Goal: Task Accomplishment & Management: Use online tool/utility

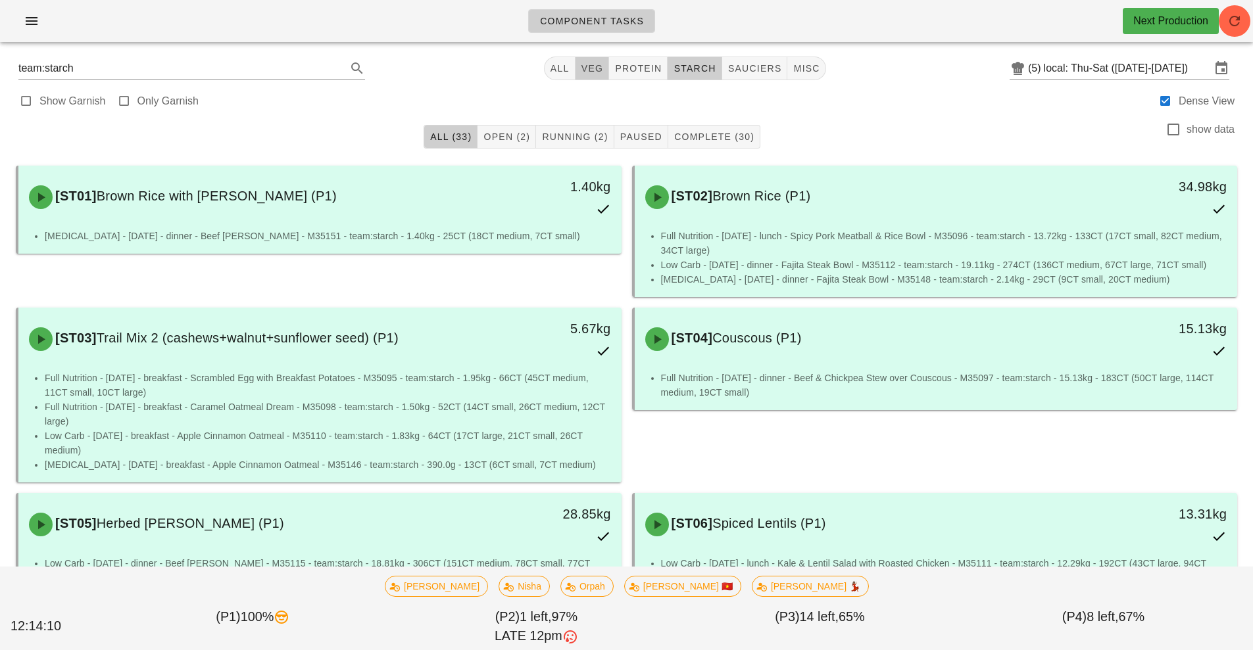
click at [587, 76] on button "veg" at bounding box center [592, 69] width 34 height 24
type input "team:veg"
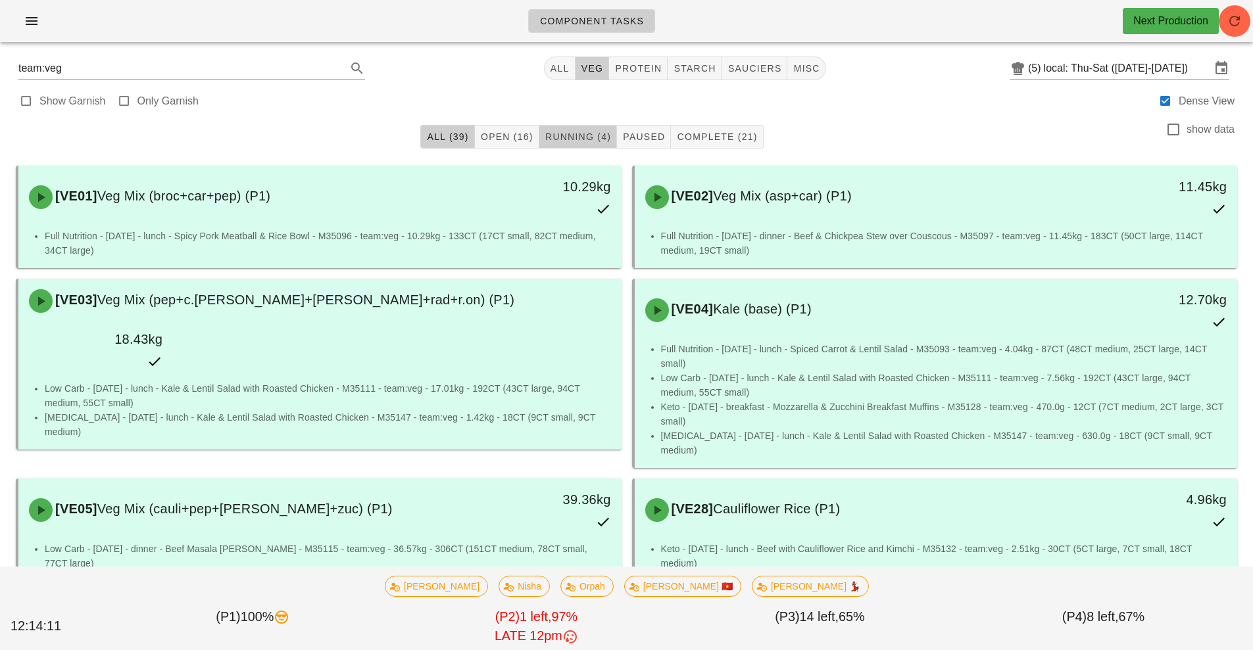
click at [581, 137] on span "Running (4)" at bounding box center [577, 137] width 66 height 11
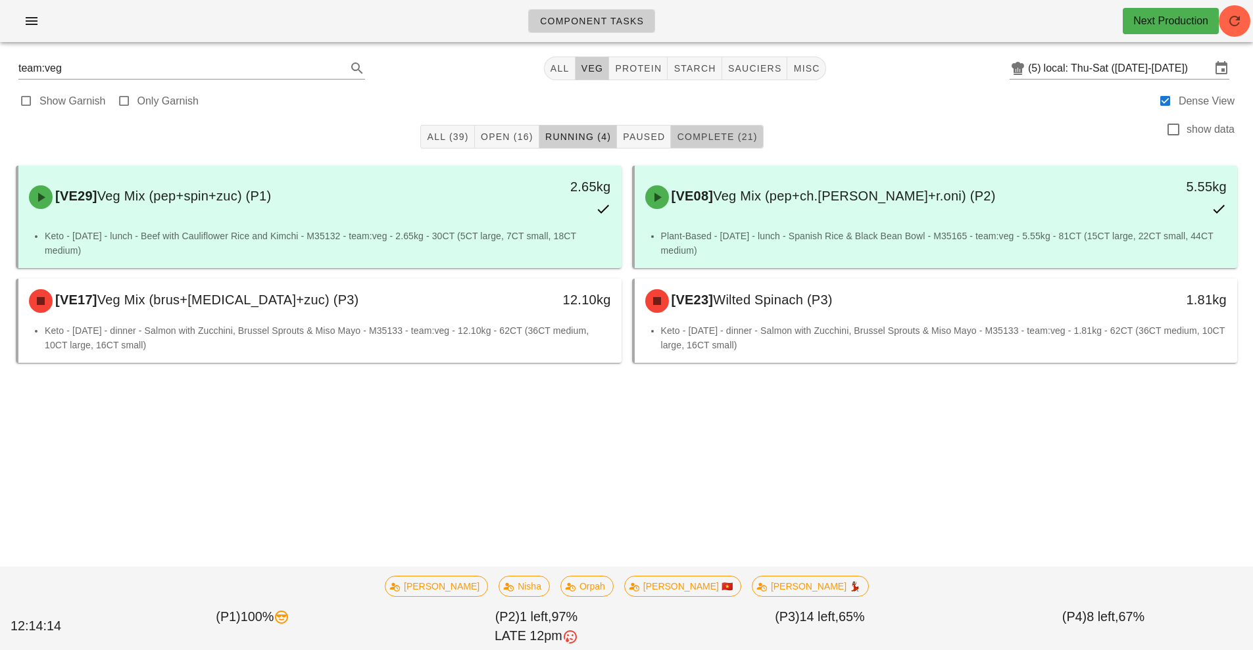
click at [731, 132] on span "Complete (21)" at bounding box center [716, 137] width 81 height 11
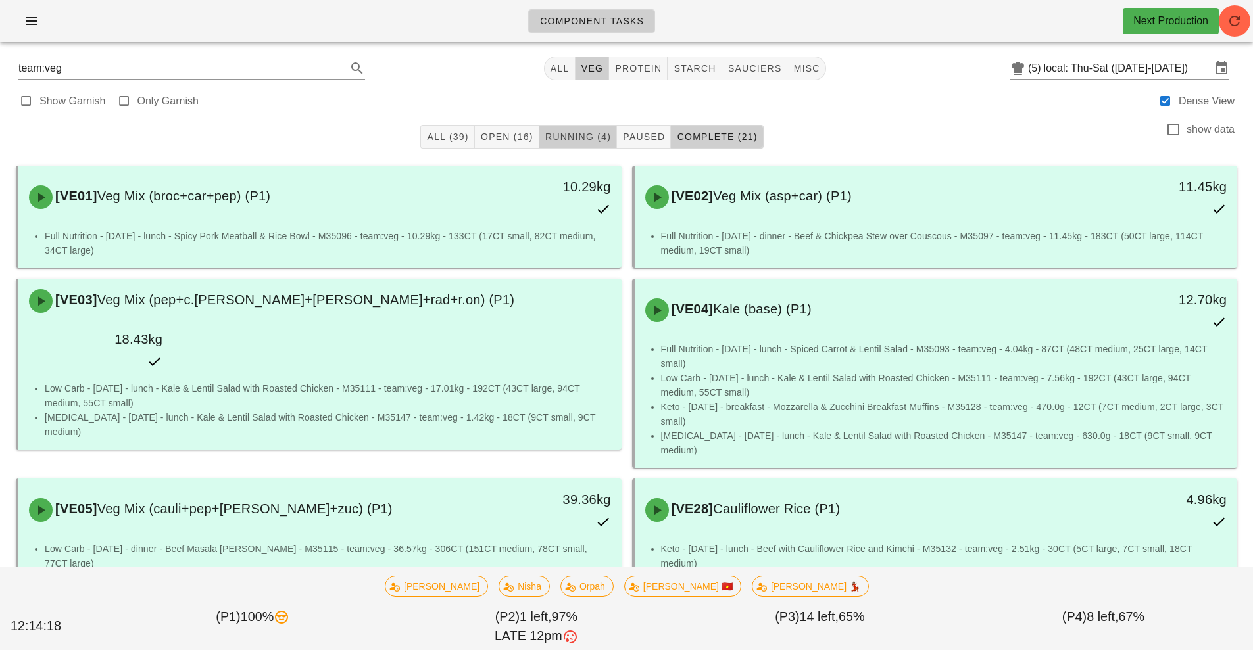
click at [567, 134] on span "Running (4)" at bounding box center [577, 137] width 66 height 11
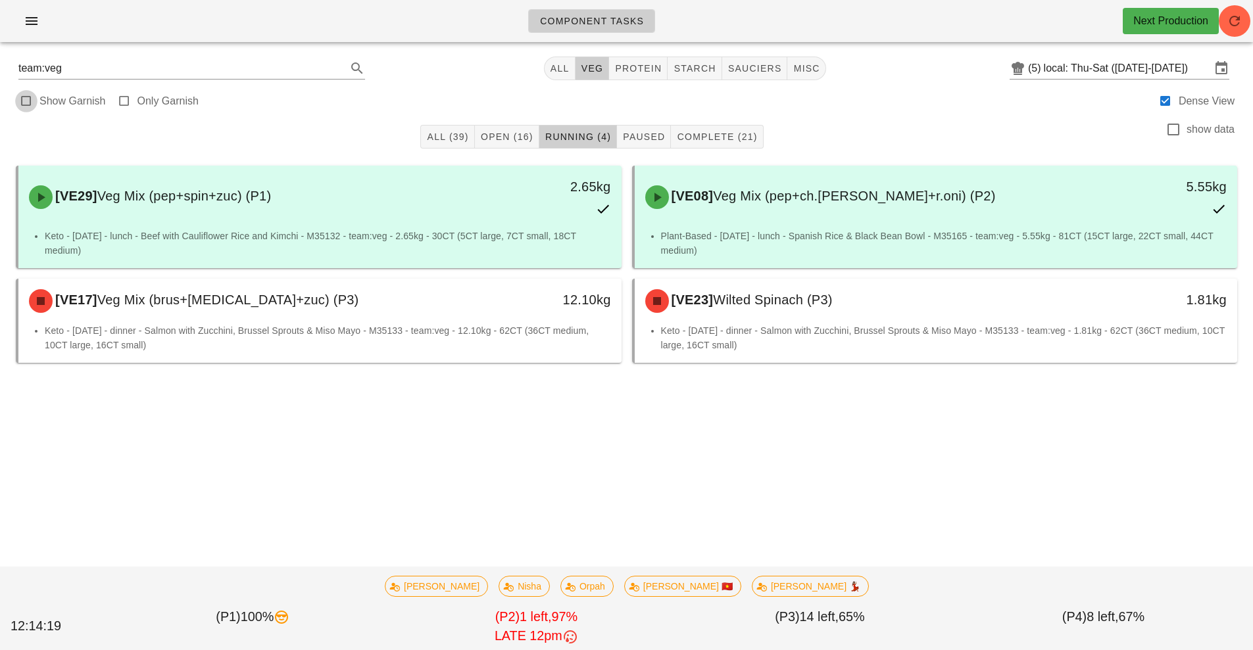
click at [25, 104] on div at bounding box center [26, 101] width 18 height 18
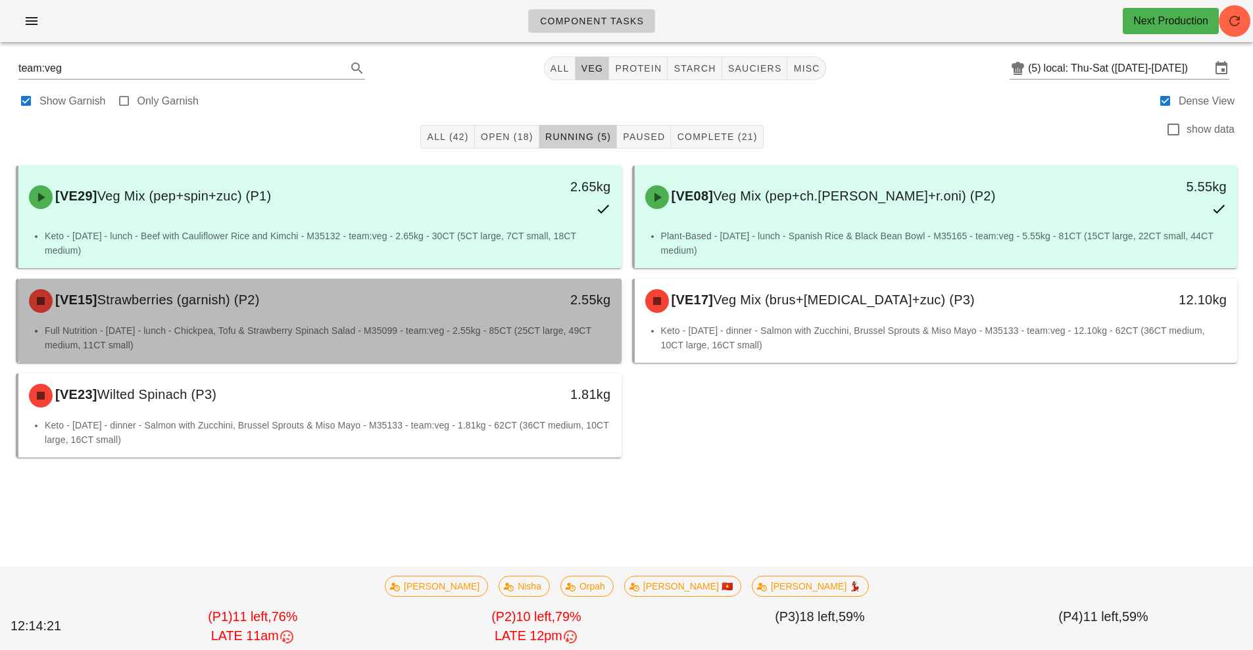
click at [331, 312] on div "[VE15] Strawberries (garnish) (P2)" at bounding box center [245, 300] width 448 height 39
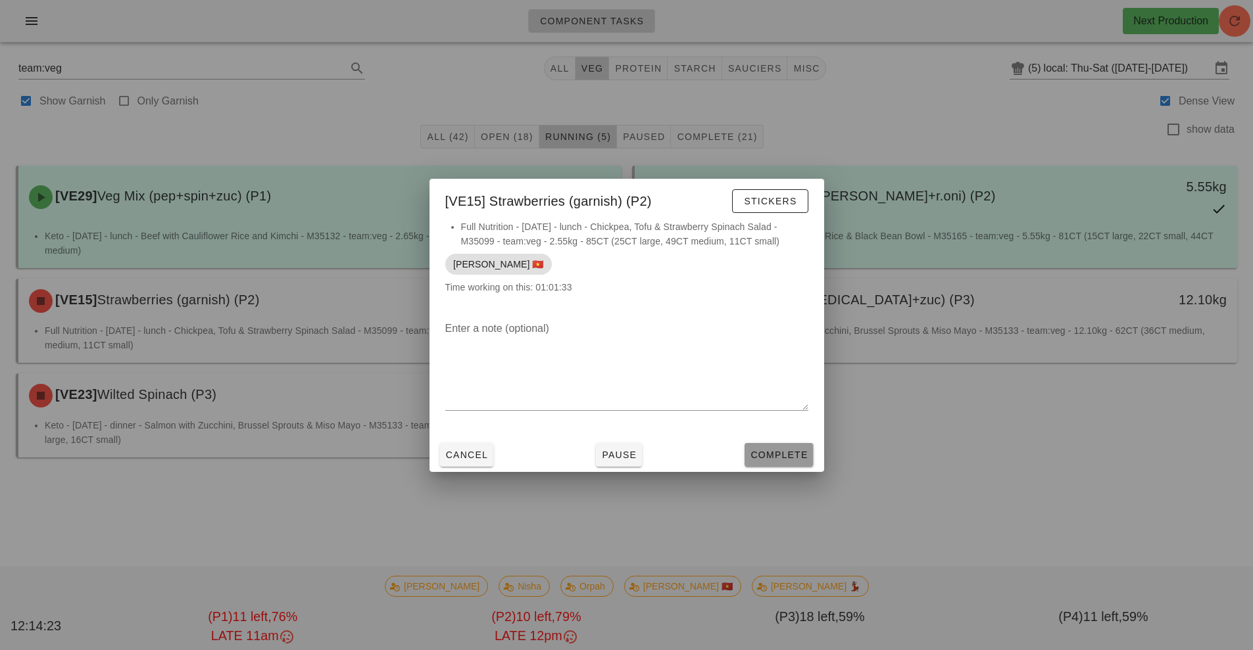
click at [793, 465] on button "Complete" at bounding box center [778, 455] width 68 height 24
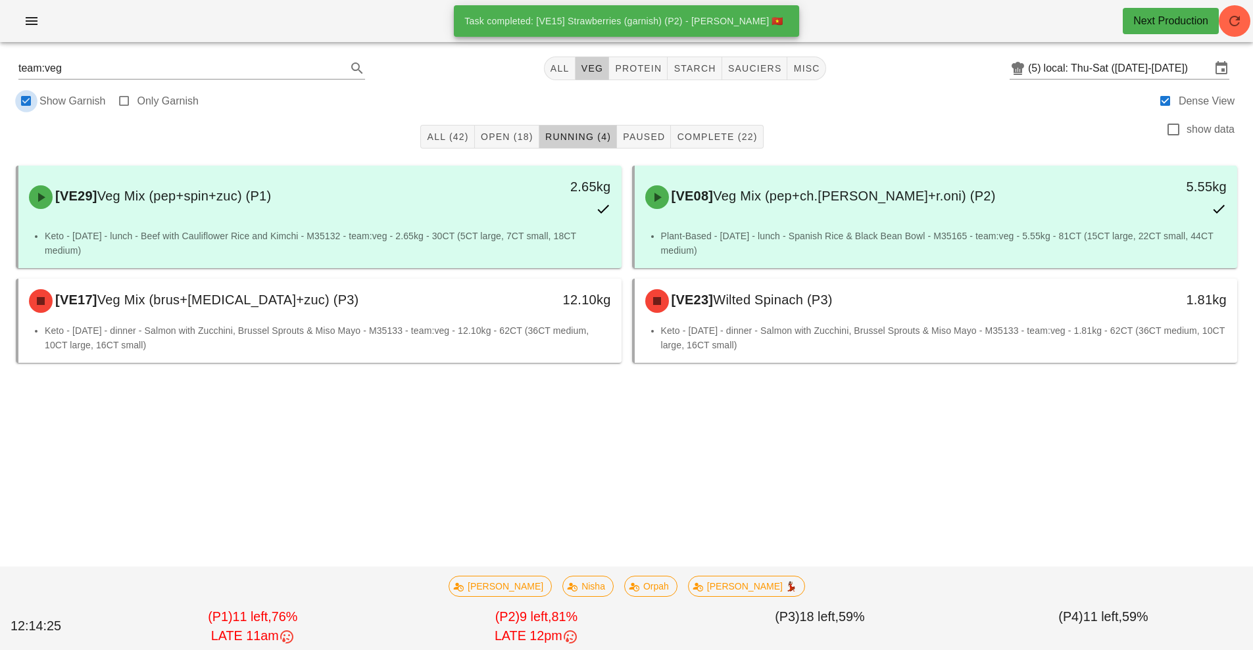
click at [31, 95] on div at bounding box center [26, 101] width 18 height 18
checkbox input "false"
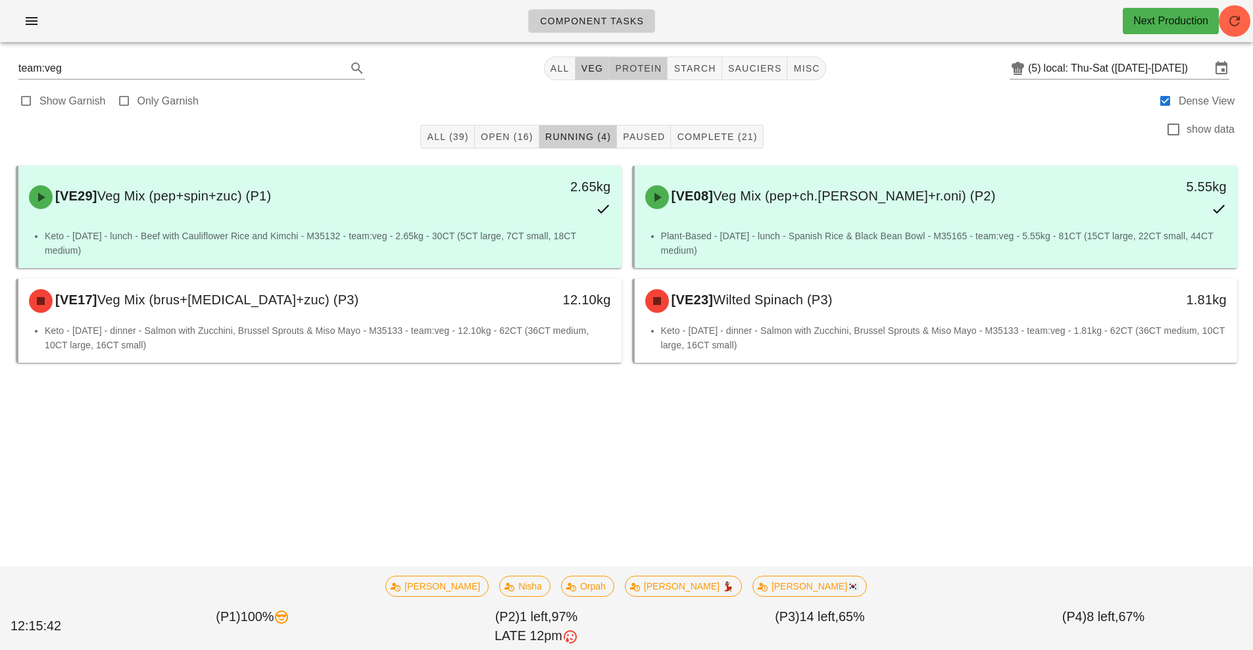
click at [638, 72] on span "protein" at bounding box center [637, 68] width 47 height 11
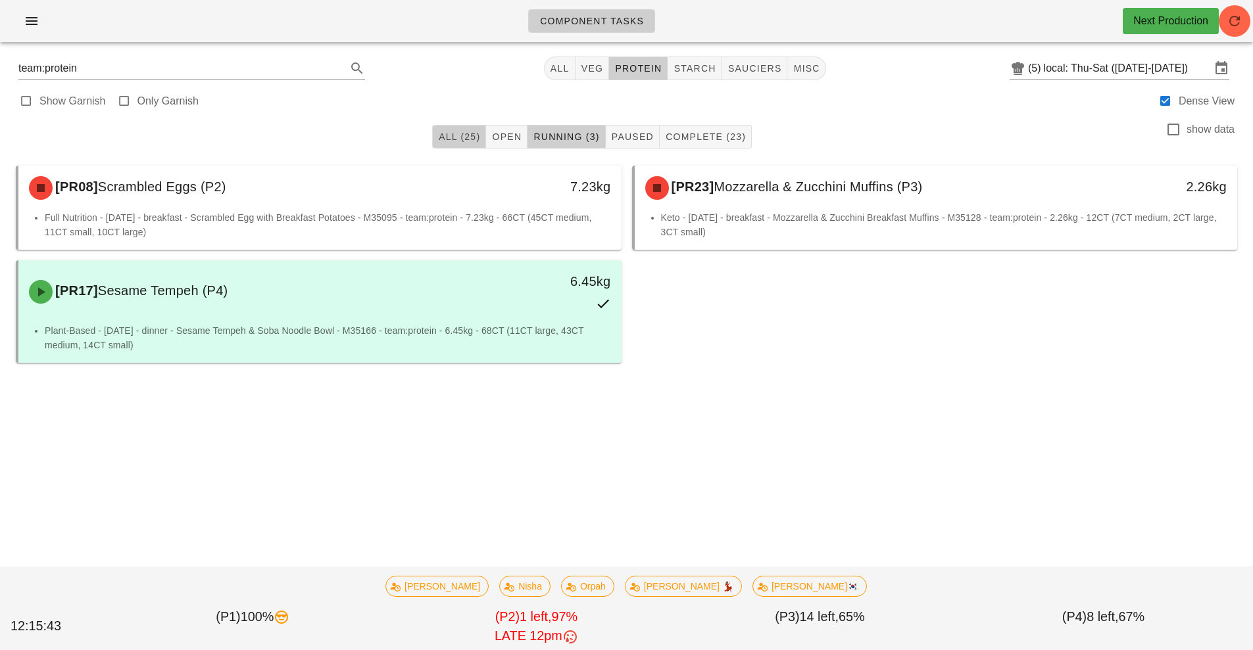
click at [450, 134] on span "All (25)" at bounding box center [459, 137] width 42 height 11
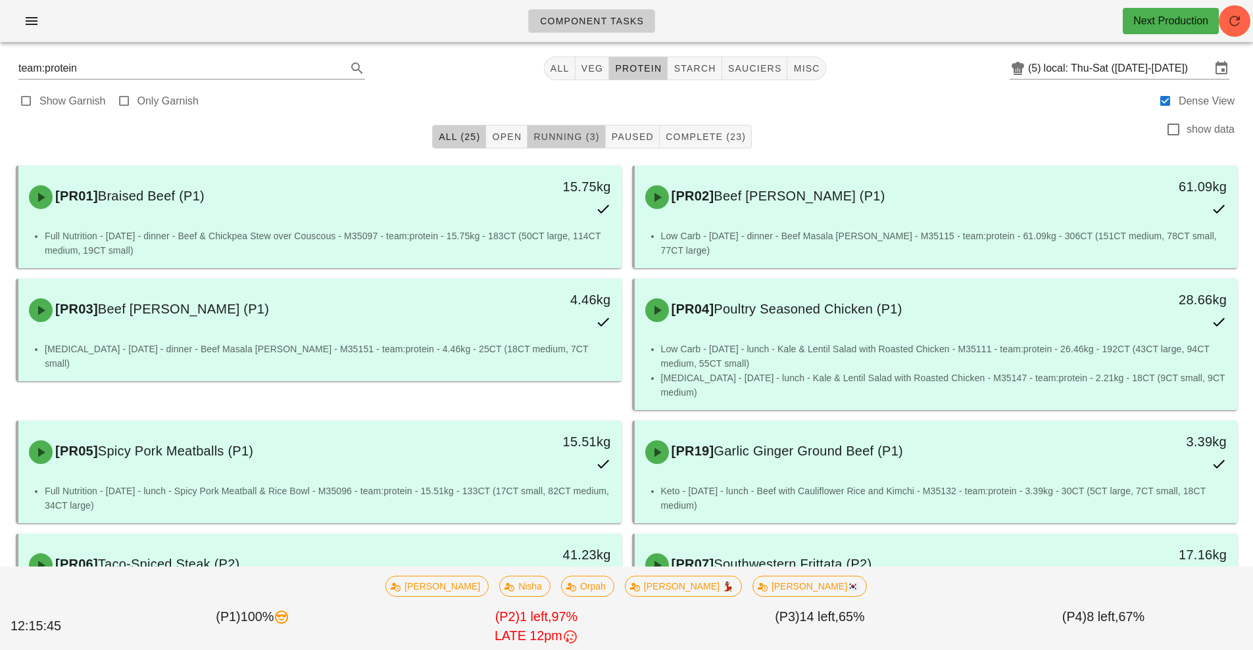
click at [565, 135] on span "Running (3)" at bounding box center [566, 137] width 66 height 11
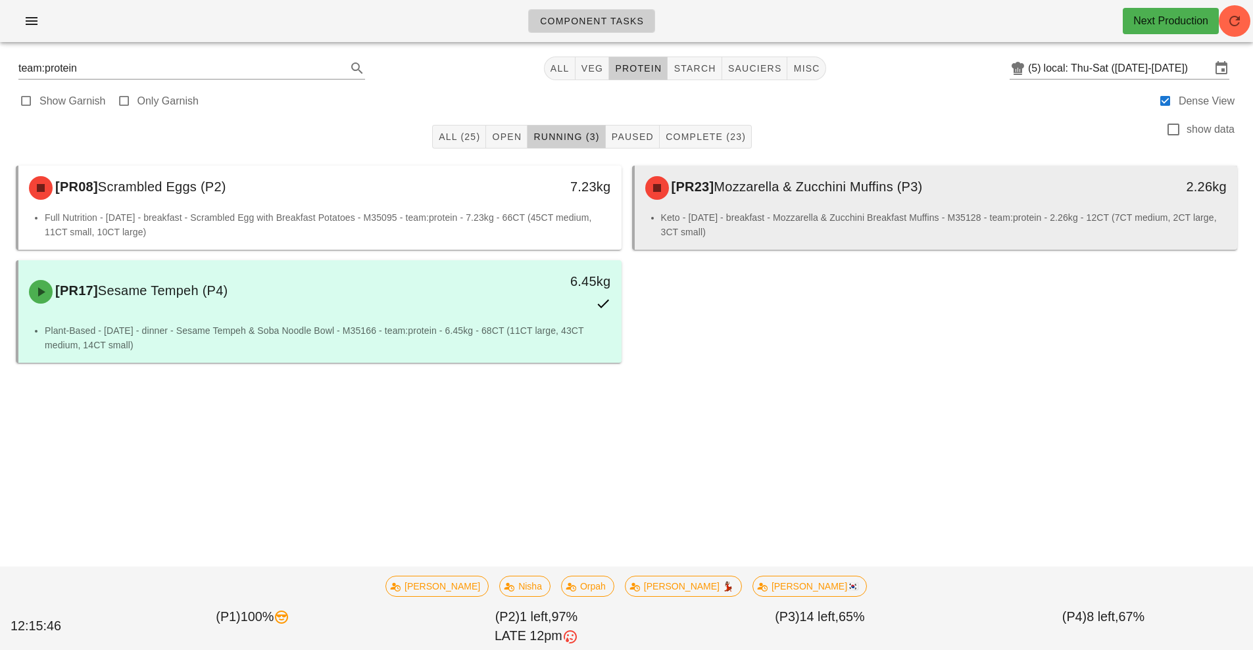
click at [820, 214] on li "Keto - [DATE] - breakfast - Mozzarella & Zucchini Breakfast Muffins - M35128 - …" at bounding box center [944, 224] width 566 height 29
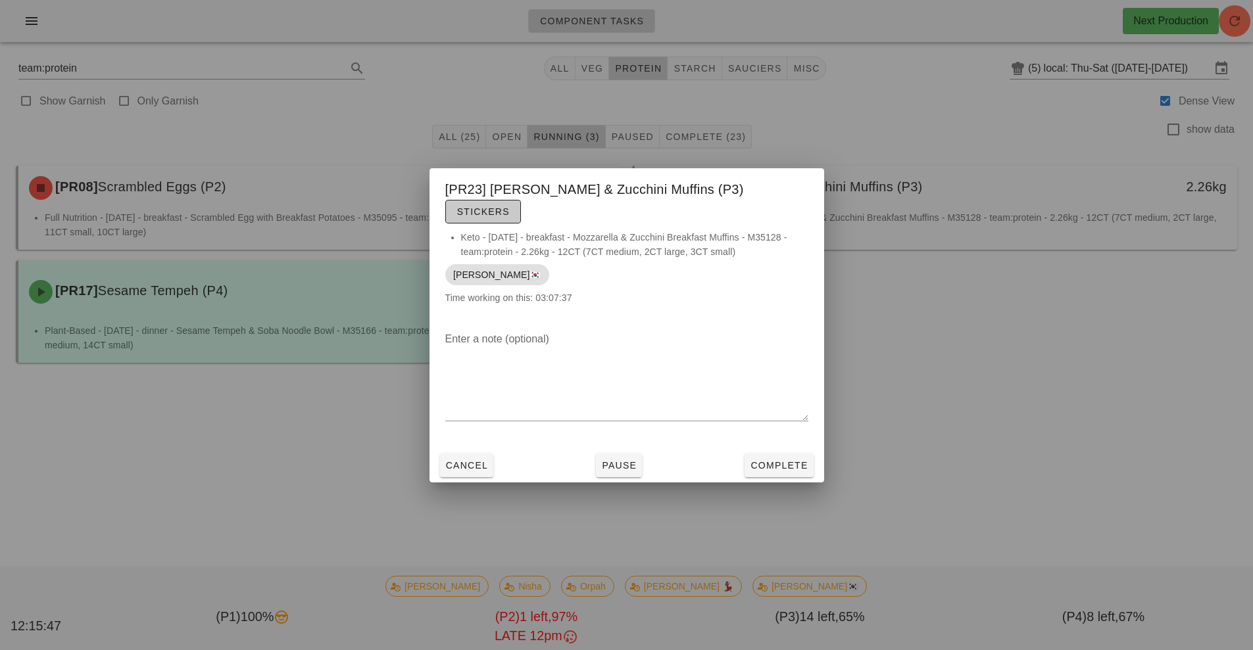
click at [521, 210] on button "Stickers" at bounding box center [483, 212] width 76 height 24
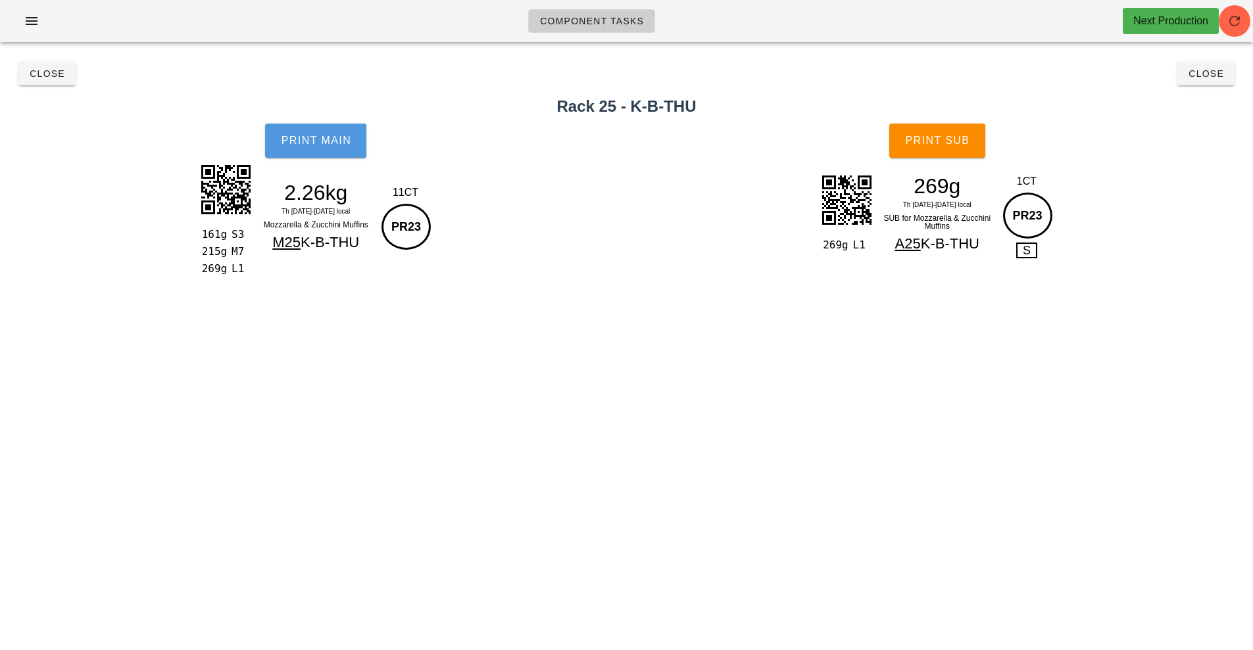
click at [306, 155] on button "Print Main" at bounding box center [315, 141] width 101 height 34
click at [42, 74] on span "Close" at bounding box center [47, 73] width 36 height 11
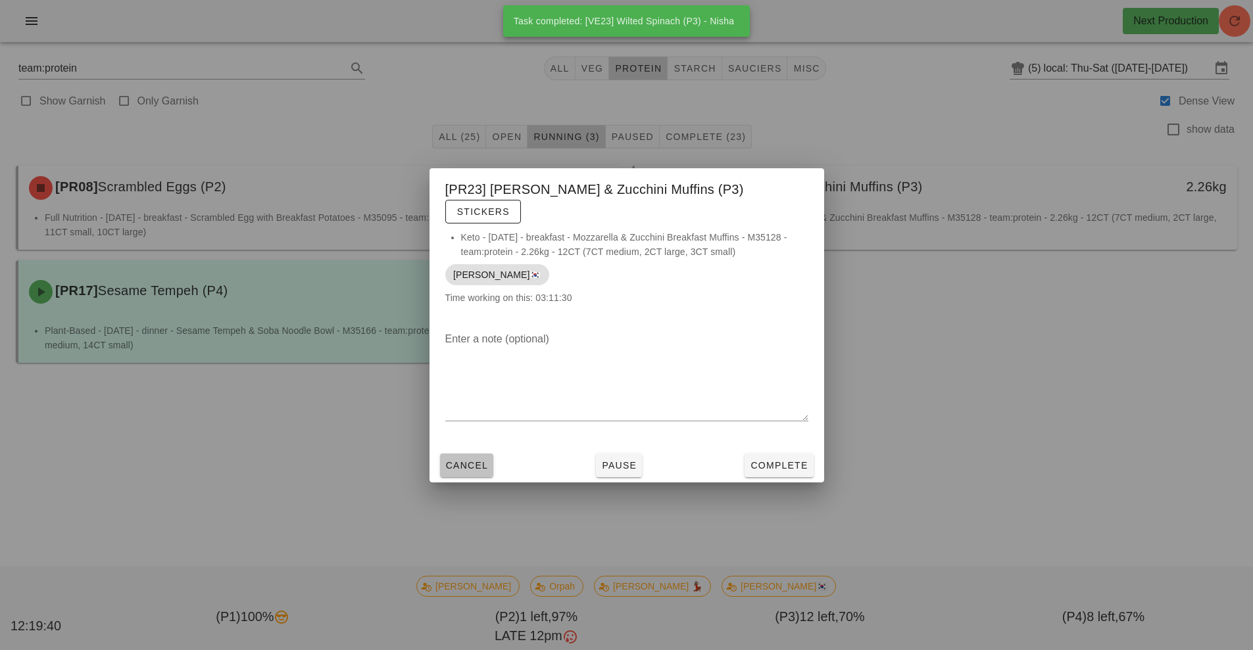
click at [469, 463] on button "Cancel" at bounding box center [467, 466] width 54 height 24
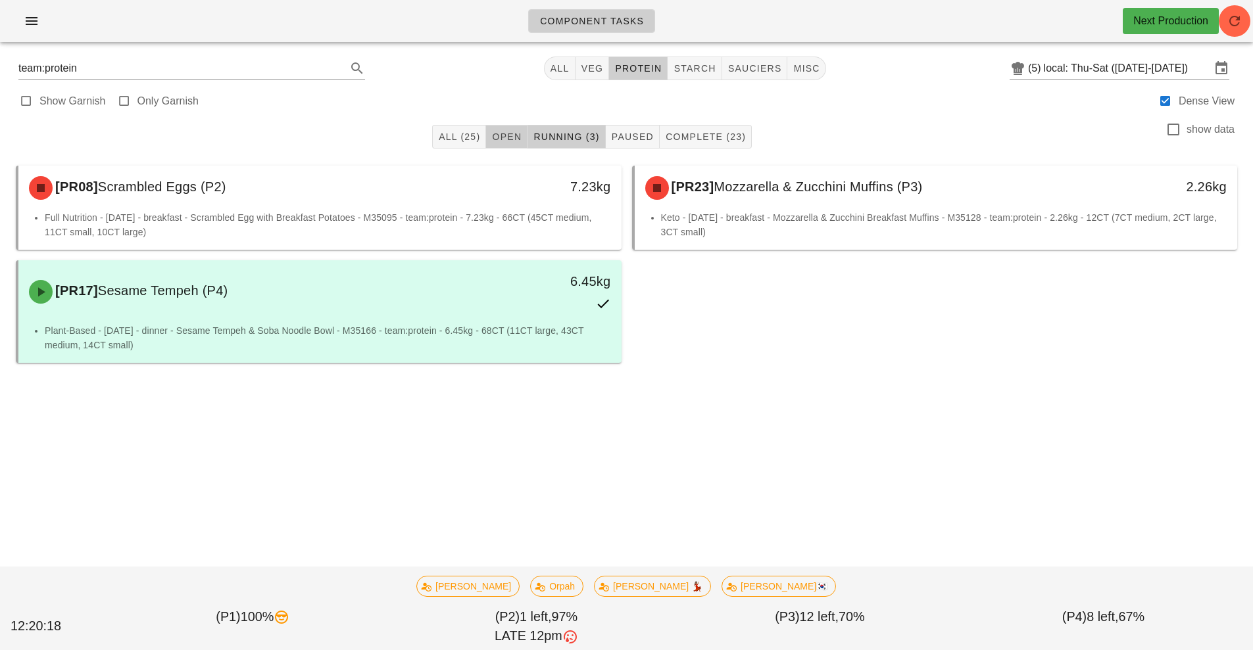
click at [513, 137] on span "Open" at bounding box center [506, 137] width 30 height 11
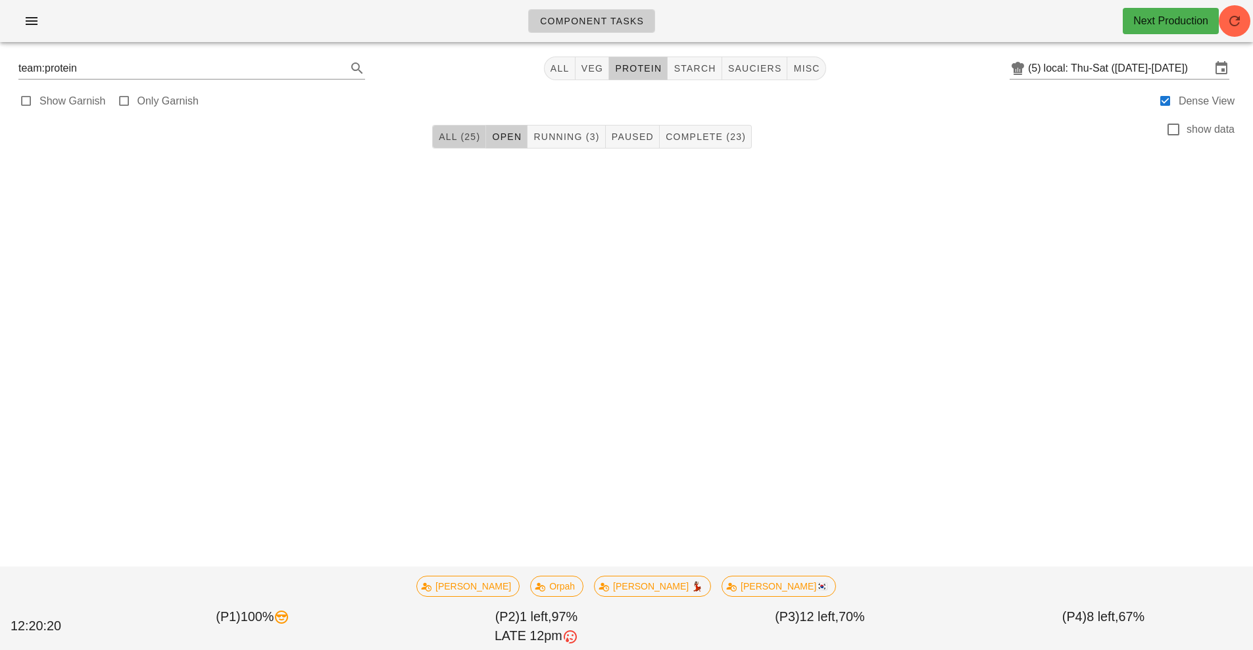
click at [448, 136] on span "All (25)" at bounding box center [459, 137] width 42 height 11
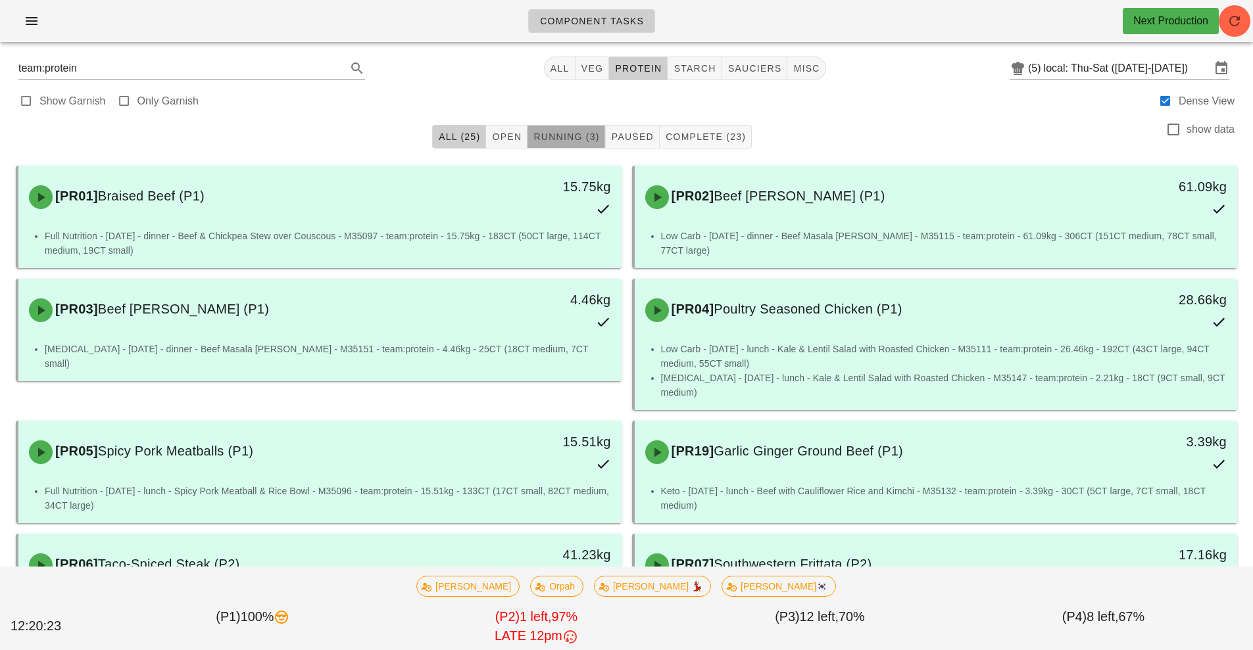
click at [553, 139] on span "Running (3)" at bounding box center [566, 137] width 66 height 11
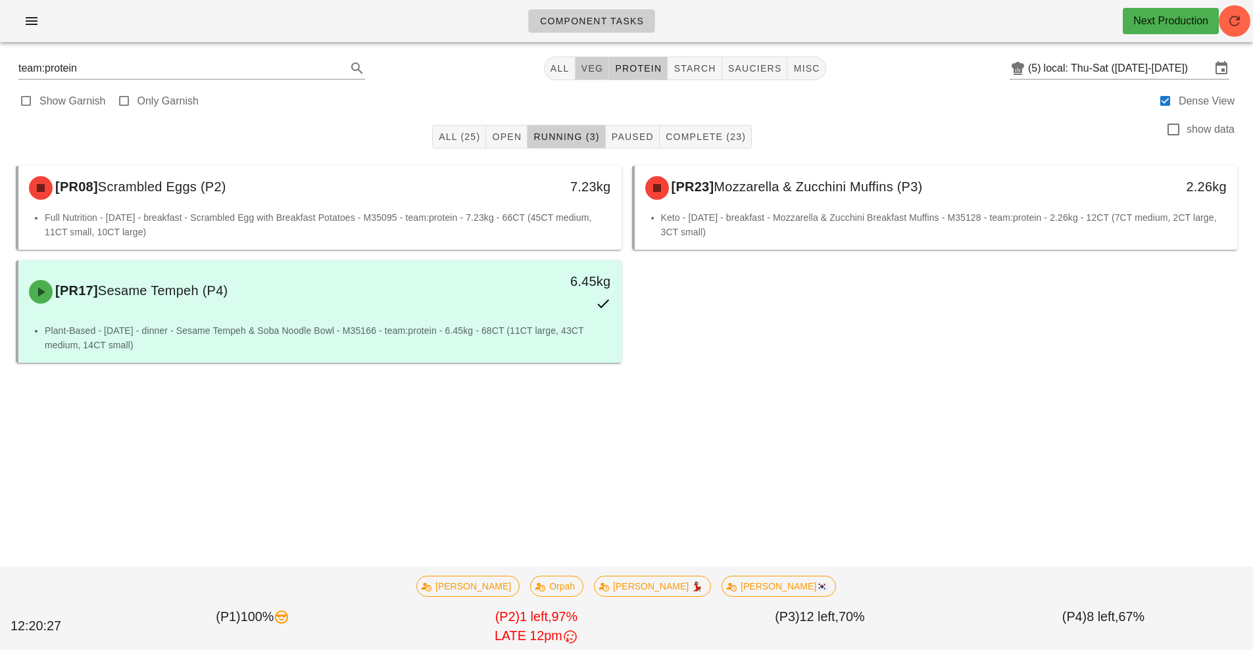
click at [587, 64] on span "veg" at bounding box center [592, 68] width 23 height 11
type input "team:veg"
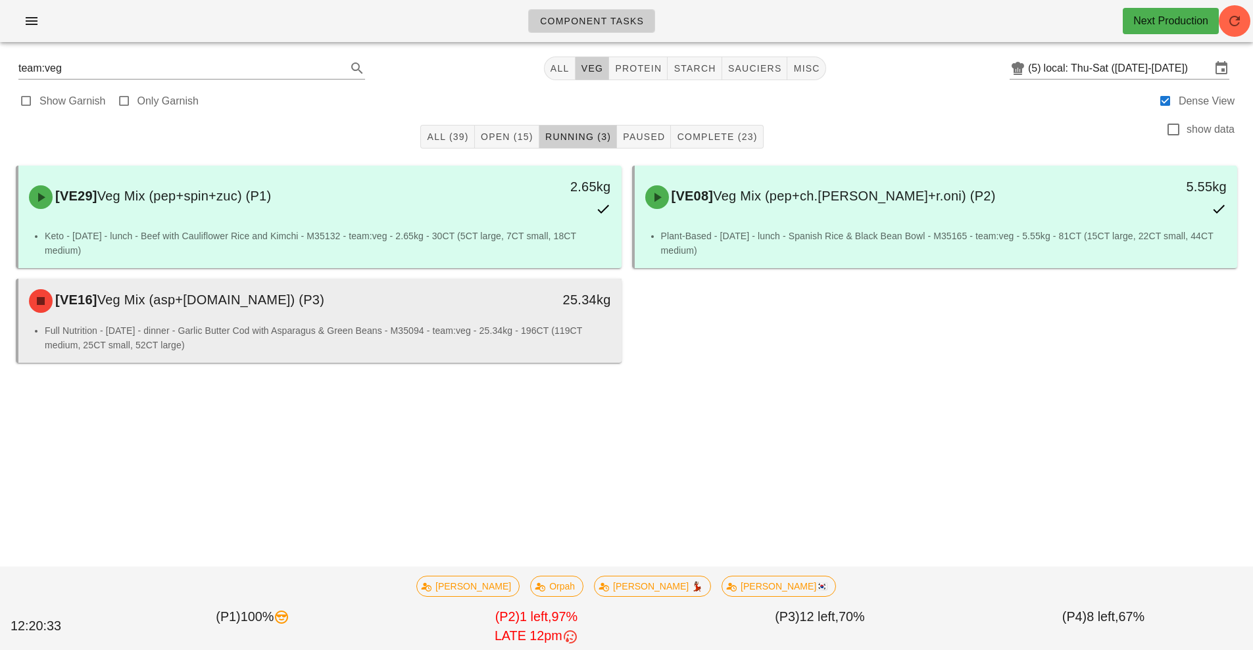
click at [571, 315] on div "25.34kg" at bounding box center [543, 300] width 149 height 39
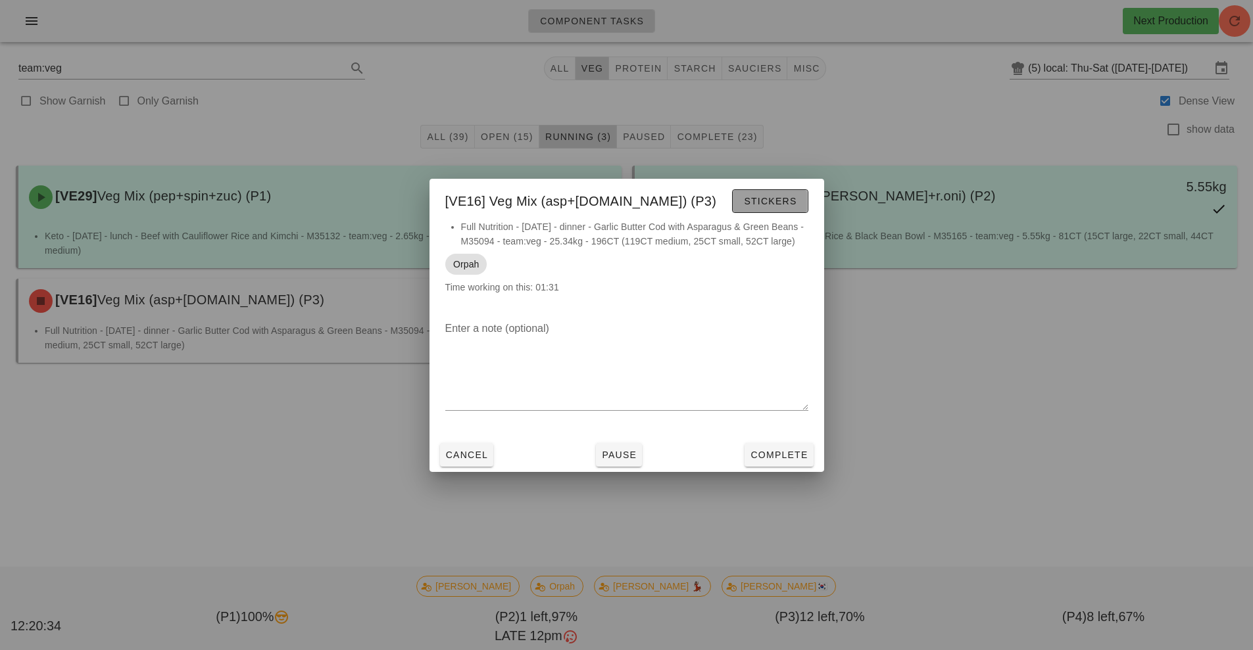
click at [771, 200] on span "Stickers" at bounding box center [769, 201] width 53 height 11
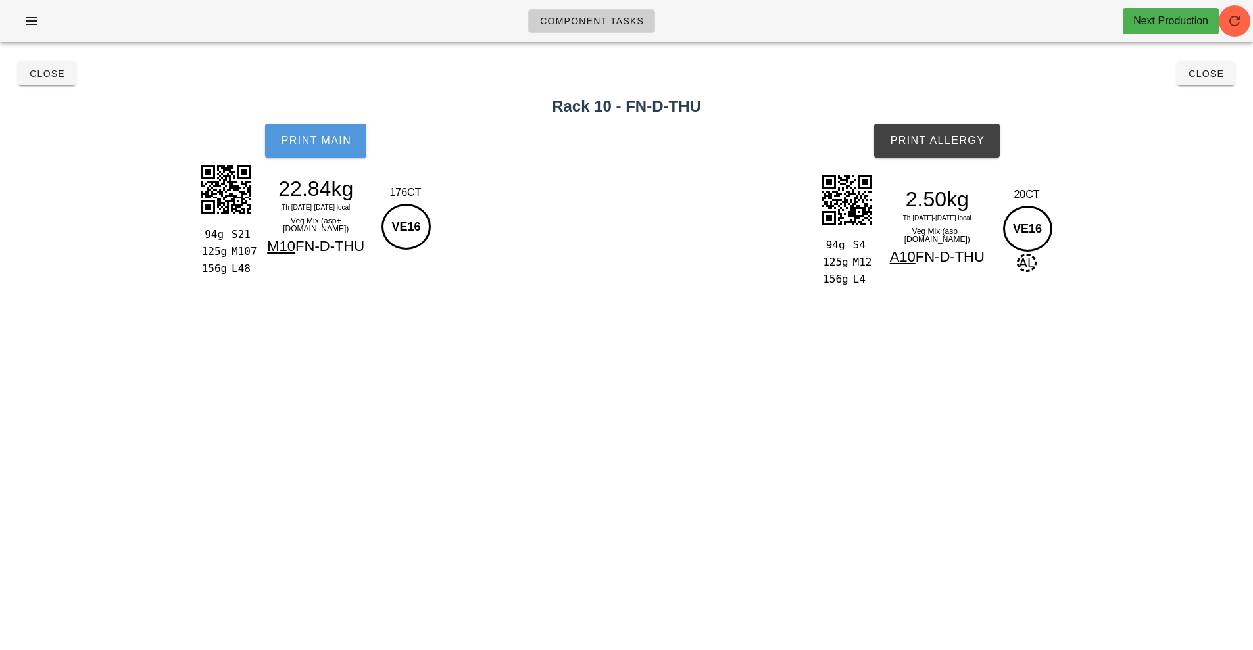
click at [335, 139] on span "Print Main" at bounding box center [315, 141] width 71 height 12
click at [937, 142] on span "Print Allergy" at bounding box center [936, 141] width 95 height 12
click at [46, 70] on span "Close" at bounding box center [47, 73] width 36 height 11
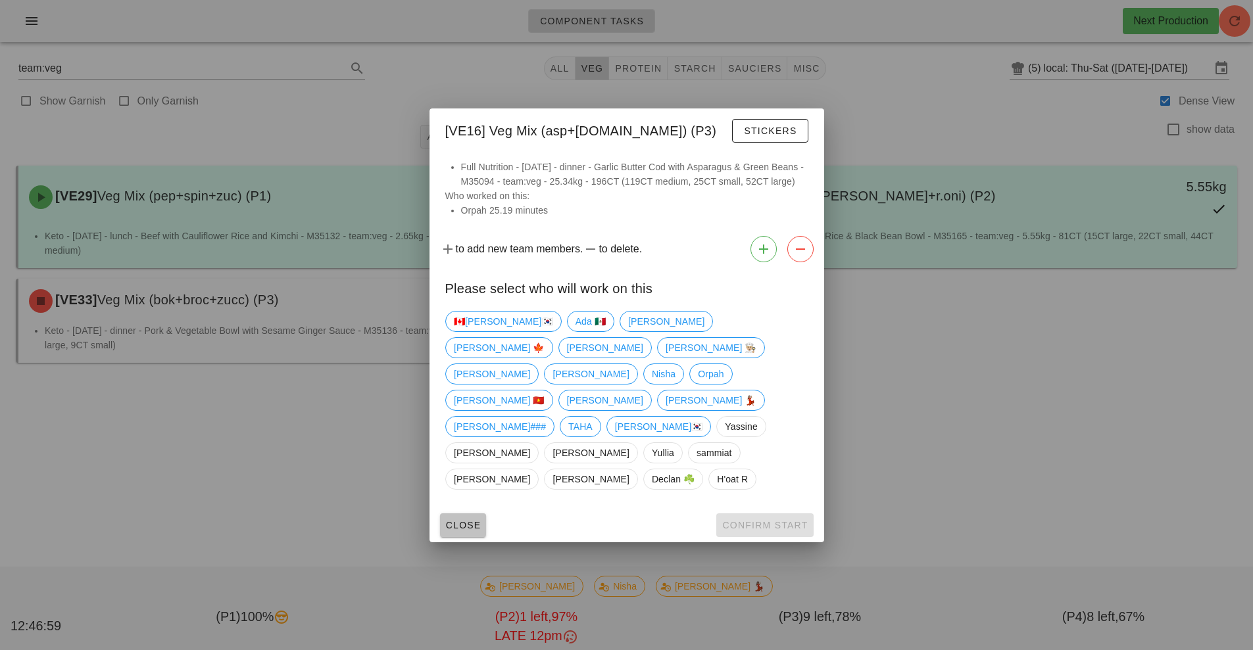
click at [452, 520] on span "Close" at bounding box center [463, 525] width 36 height 11
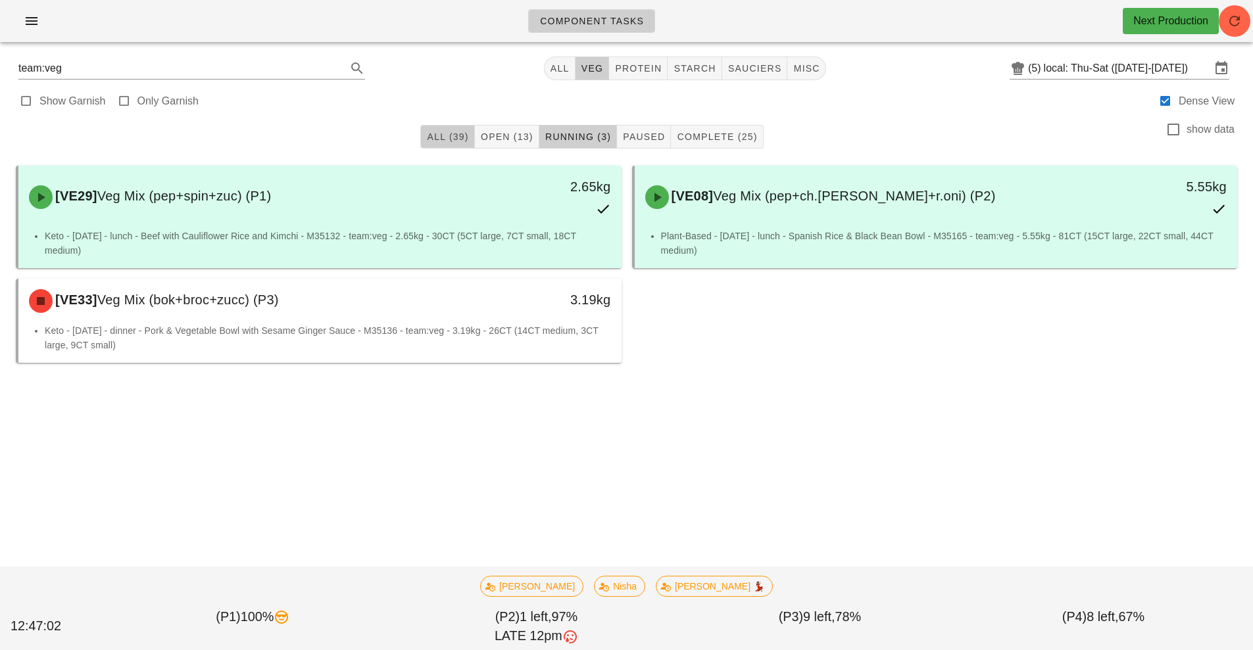
click at [439, 135] on span "All (39)" at bounding box center [447, 137] width 42 height 11
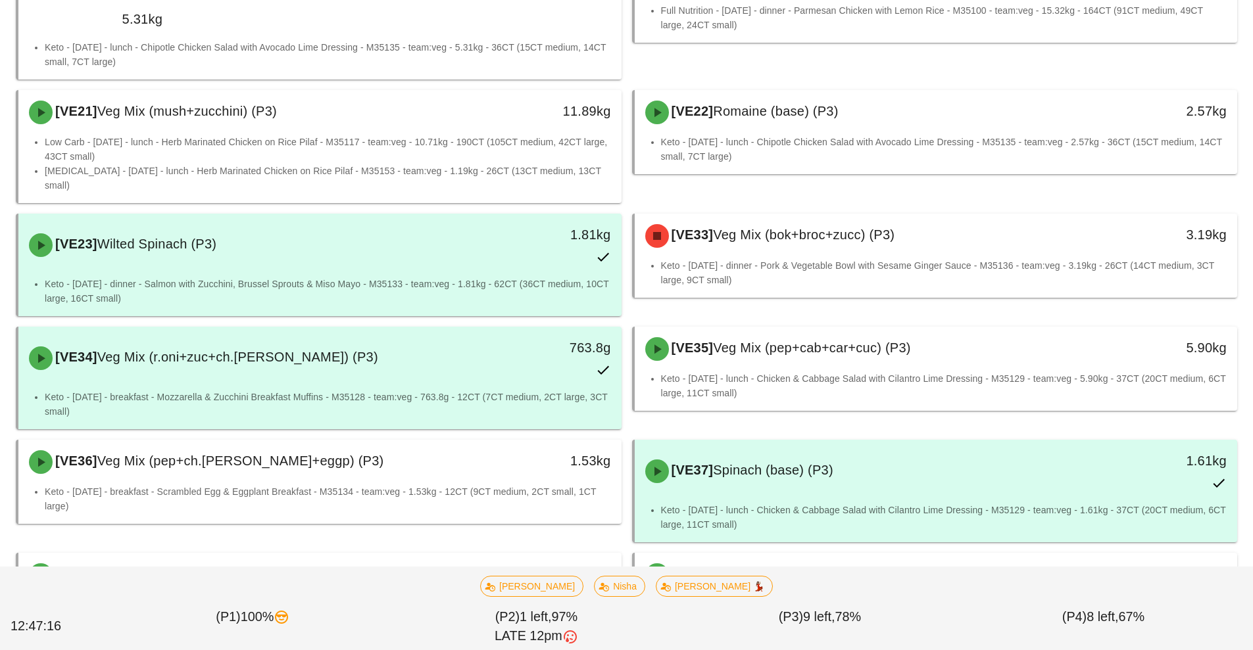
scroll to position [1616, 0]
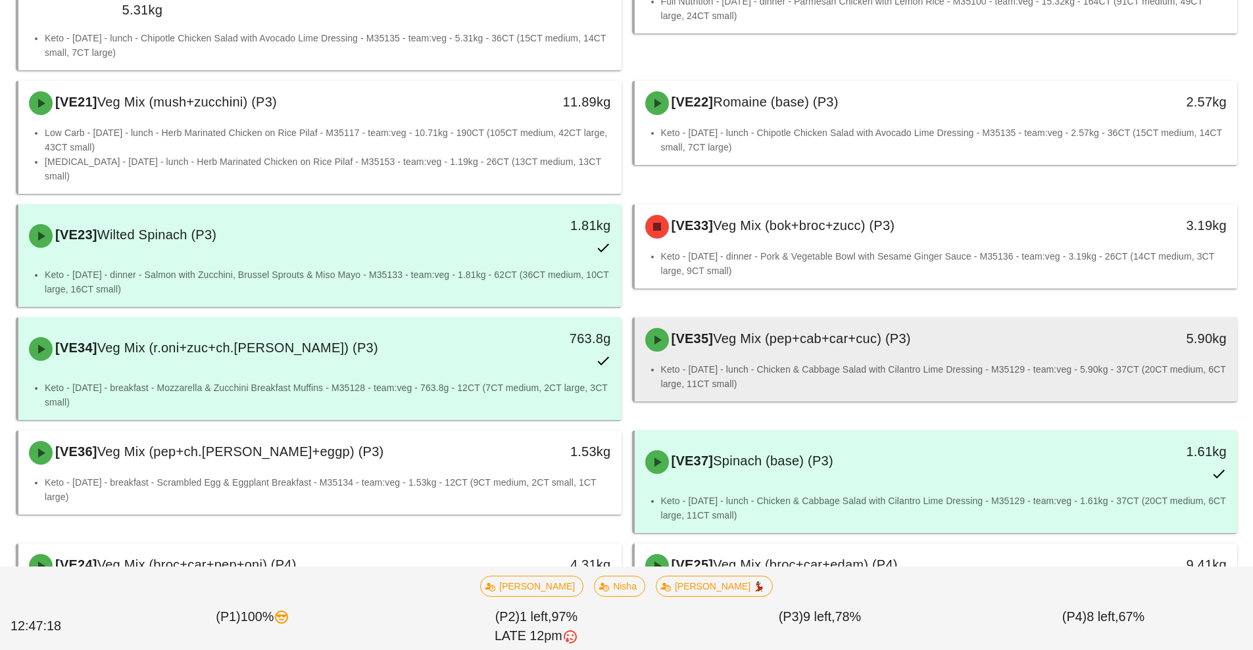
click at [871, 320] on div "[VE35] Veg Mix (pep+cab+car+cuc) (P3)" at bounding box center [861, 339] width 448 height 39
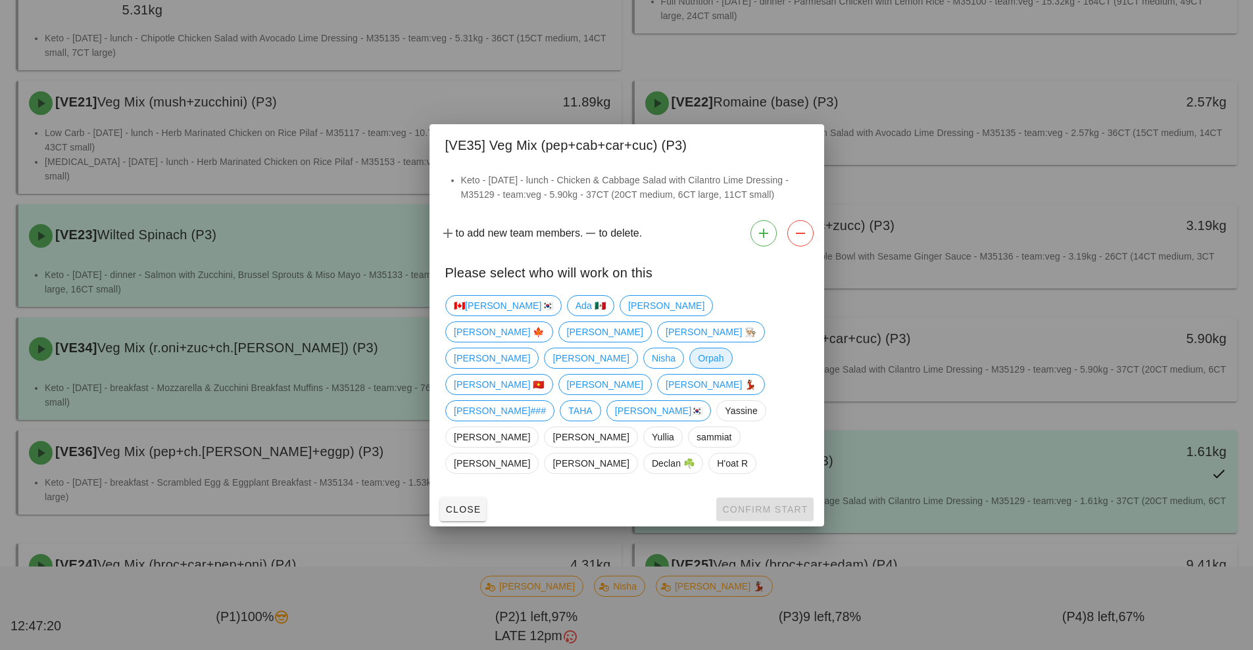
click at [698, 368] on span "Orpah" at bounding box center [711, 358] width 26 height 20
click at [785, 504] on span "Confirm Start" at bounding box center [764, 509] width 86 height 11
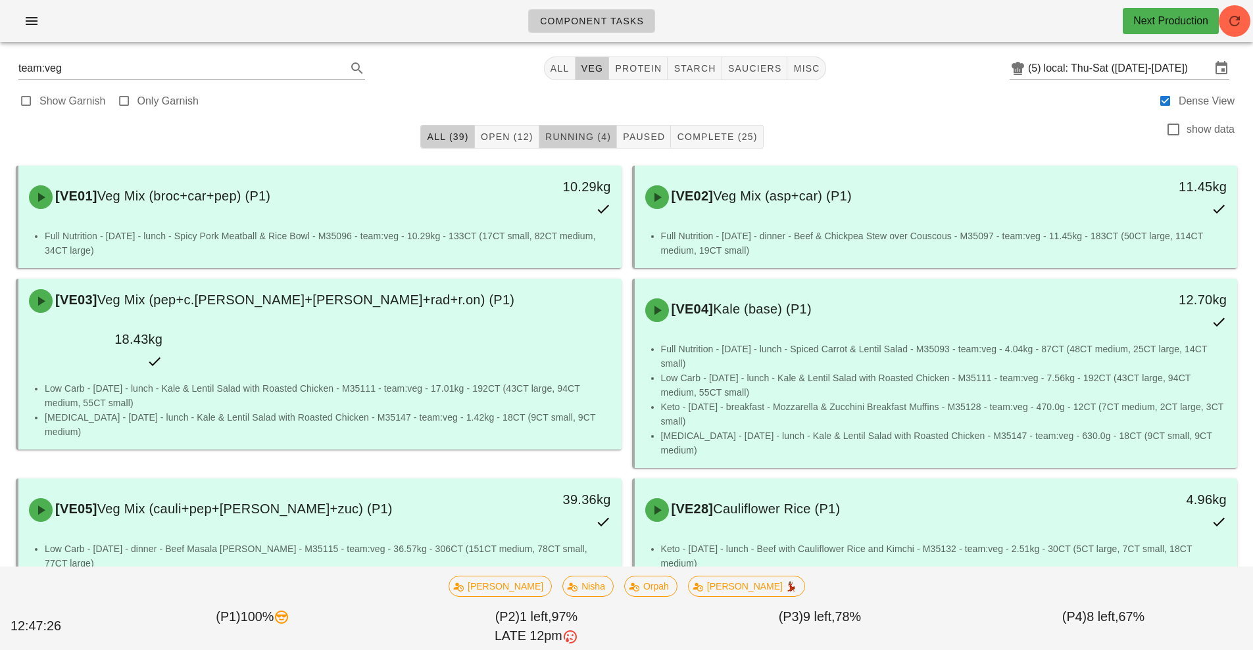
click at [588, 135] on span "Running (4)" at bounding box center [577, 137] width 66 height 11
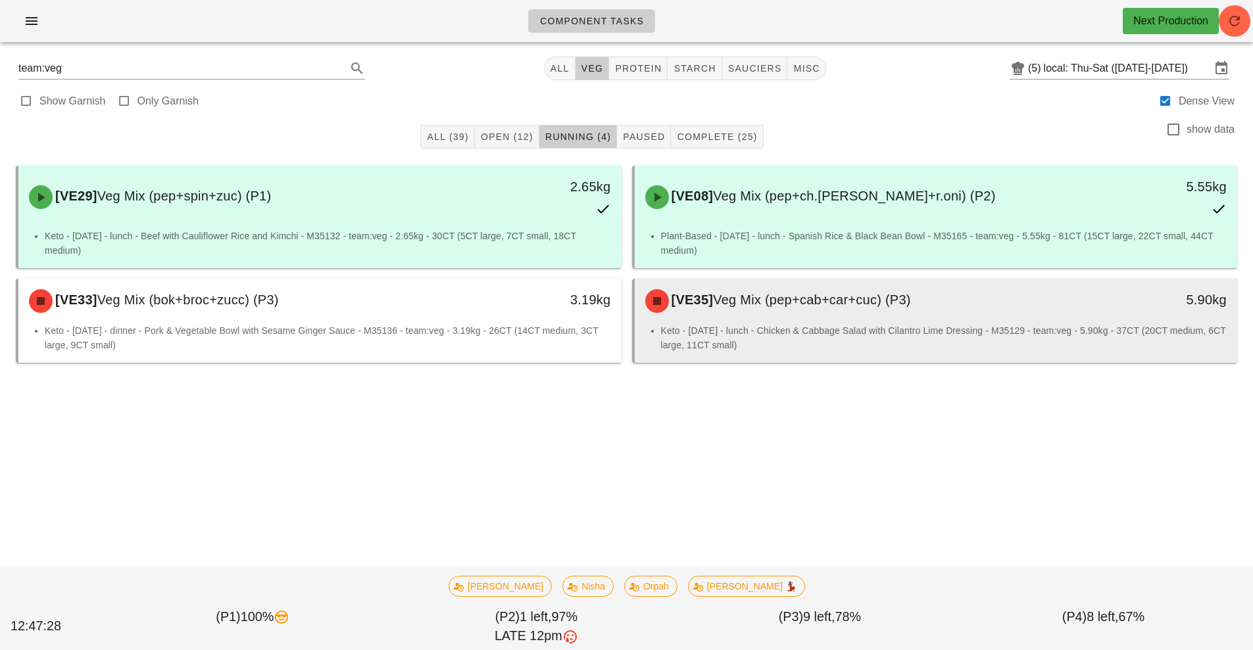
click at [811, 339] on li "Keto - [DATE] - lunch - Chicken & Cabbage Salad with Cilantro Lime Dressing - M…" at bounding box center [944, 337] width 566 height 29
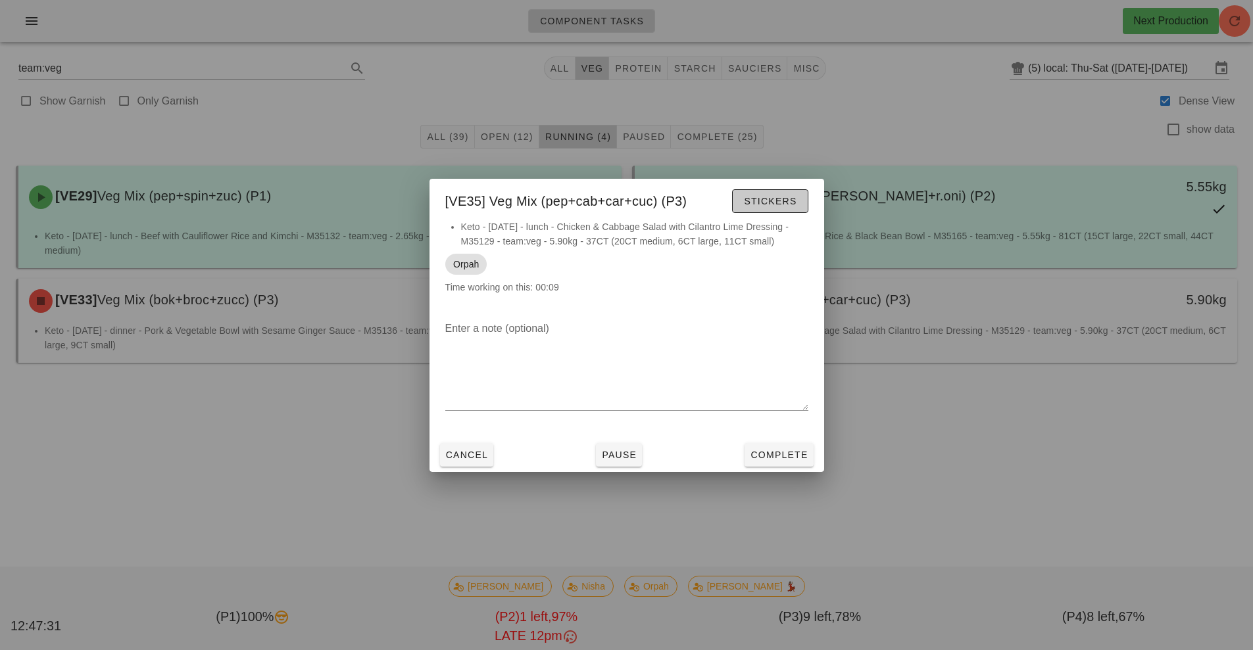
click at [773, 200] on span "Stickers" at bounding box center [769, 201] width 53 height 11
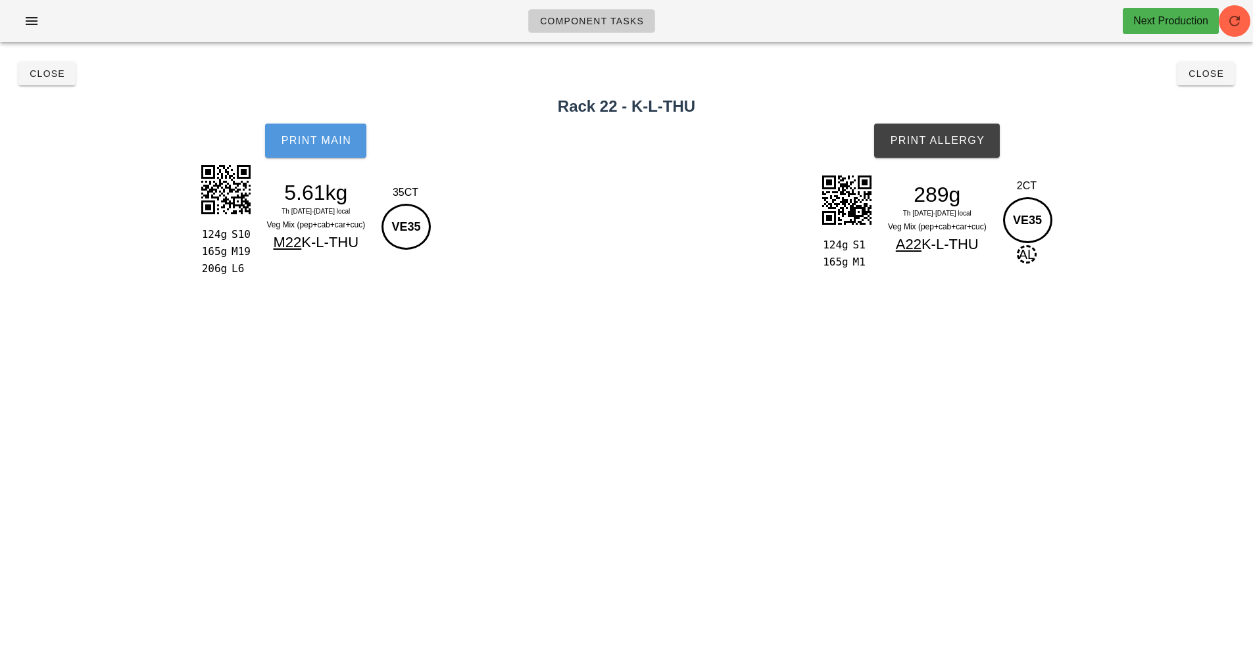
click at [304, 153] on button "Print Main" at bounding box center [315, 141] width 101 height 34
click at [925, 133] on button "Print Allergy" at bounding box center [937, 141] width 126 height 34
click at [48, 80] on button "Close" at bounding box center [46, 74] width 57 height 24
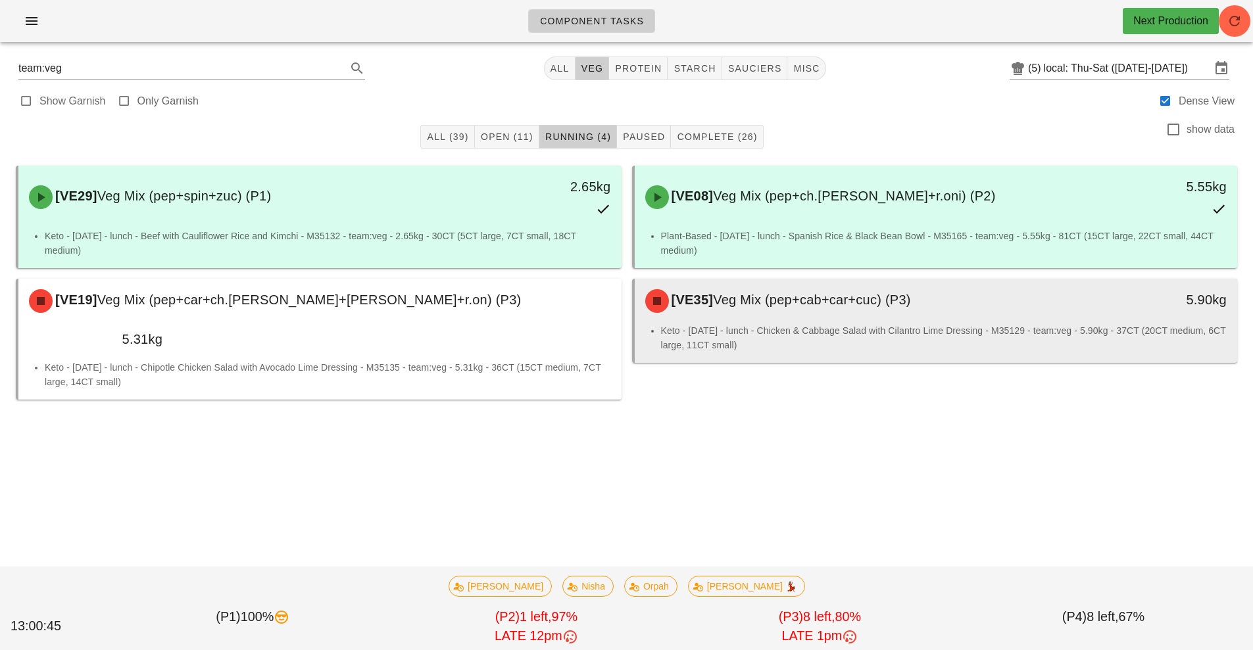
click at [784, 309] on div "[VE35] Veg Mix (pep+cab+car+cuc) (P3)" at bounding box center [861, 300] width 448 height 39
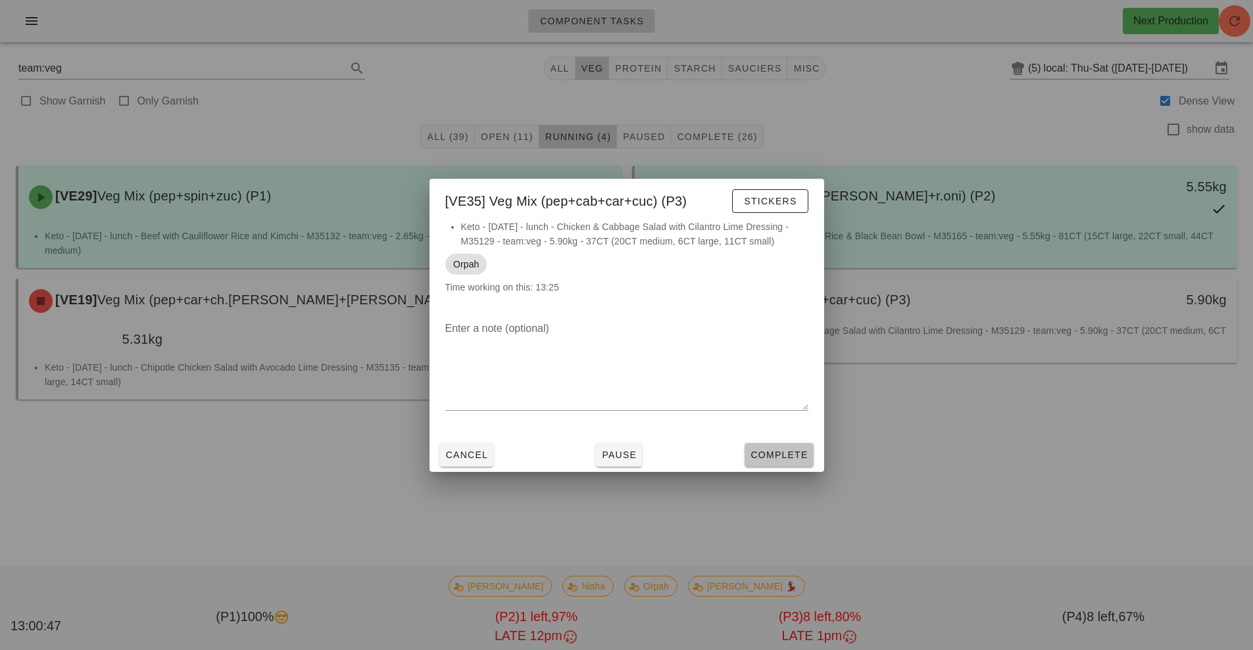
click at [784, 456] on span "Complete" at bounding box center [779, 455] width 58 height 11
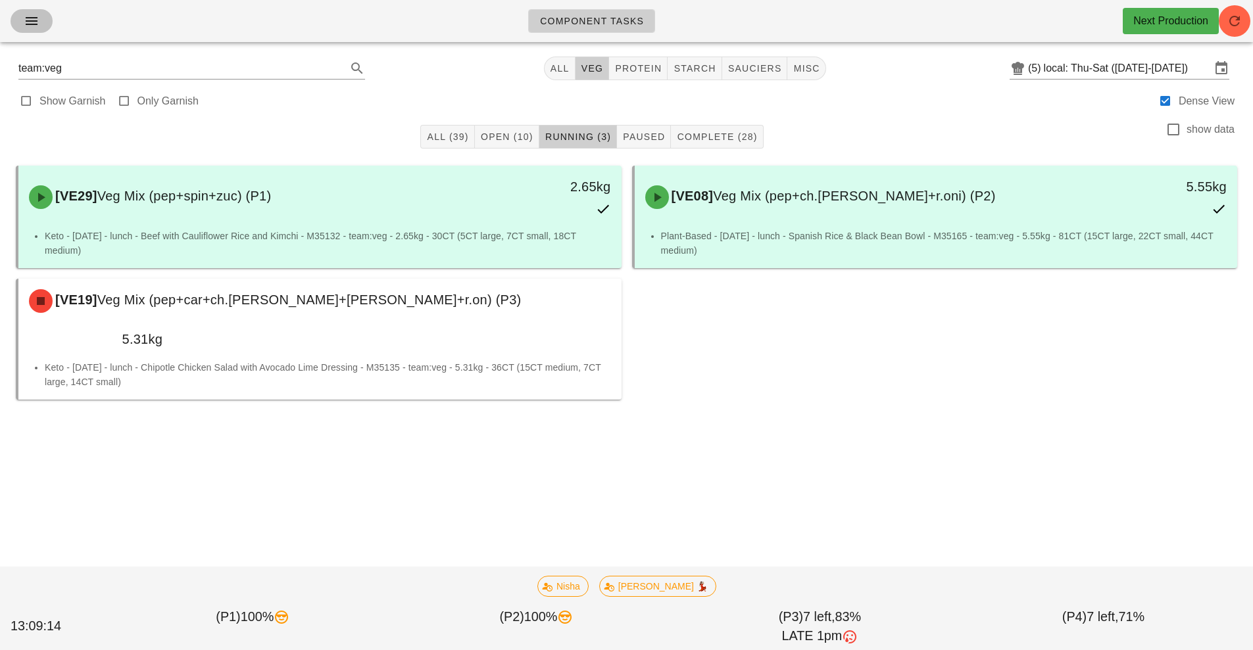
click at [36, 28] on icon "button" at bounding box center [32, 21] width 16 height 16
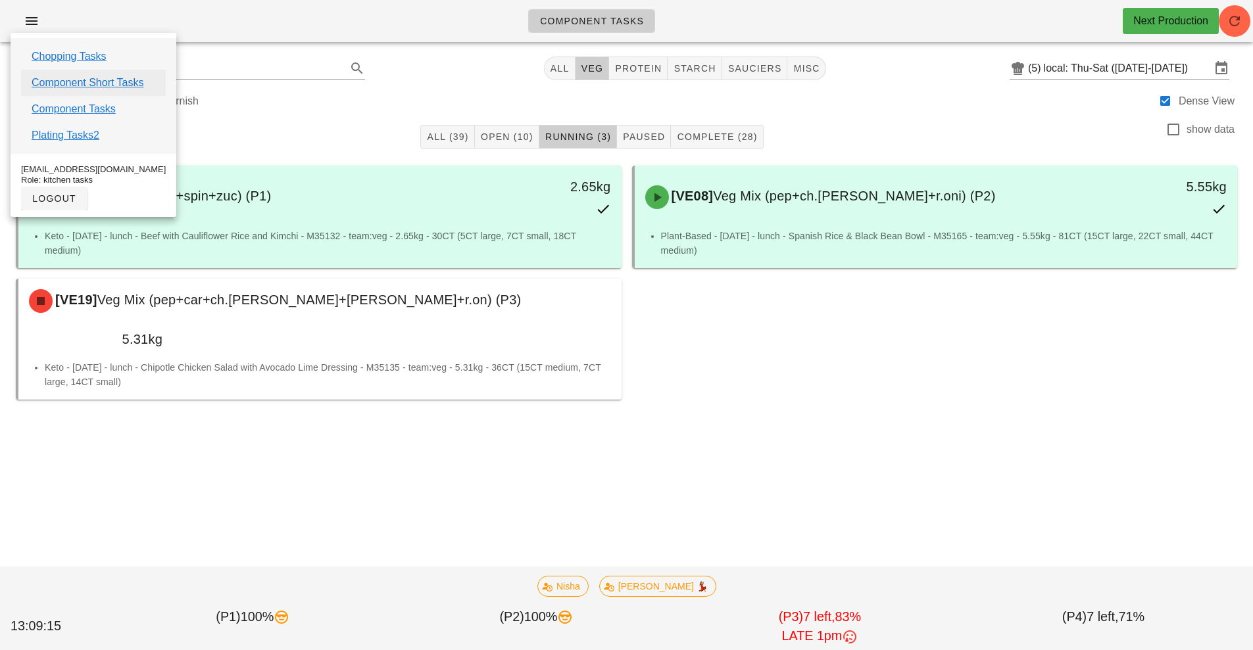
click at [96, 83] on link "Component Short Tasks" at bounding box center [88, 83] width 112 height 16
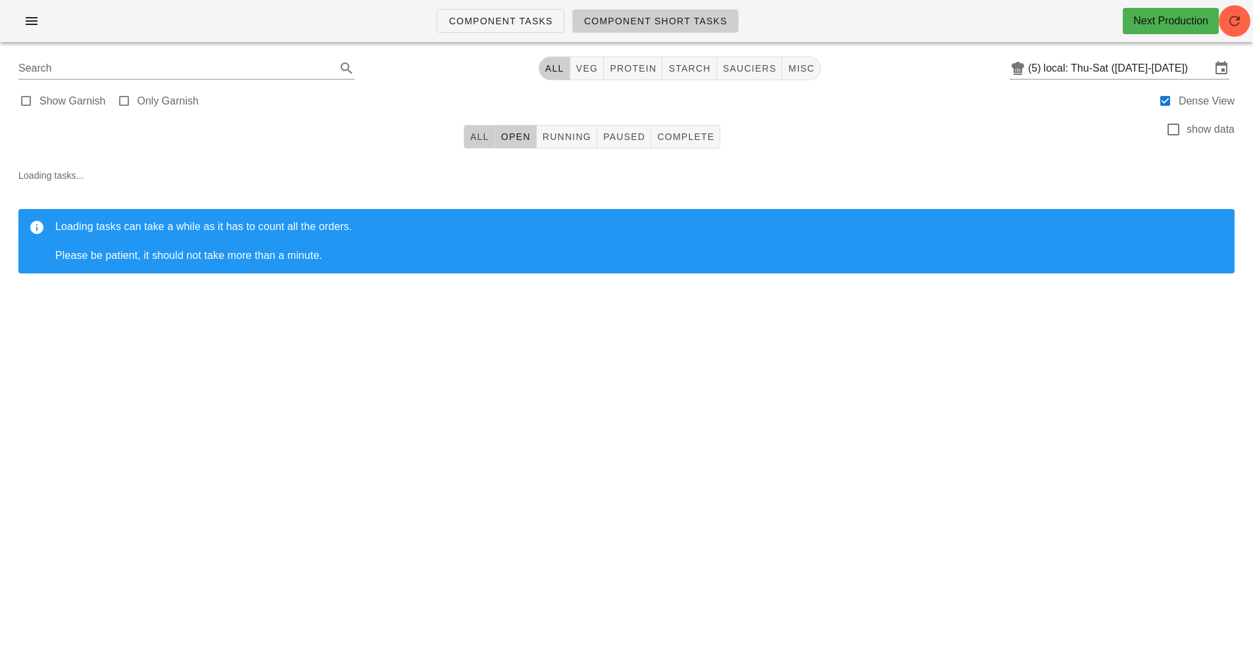
click at [477, 137] on span "All" at bounding box center [479, 137] width 20 height 11
click at [1236, 21] on icon "button" at bounding box center [1234, 21] width 16 height 16
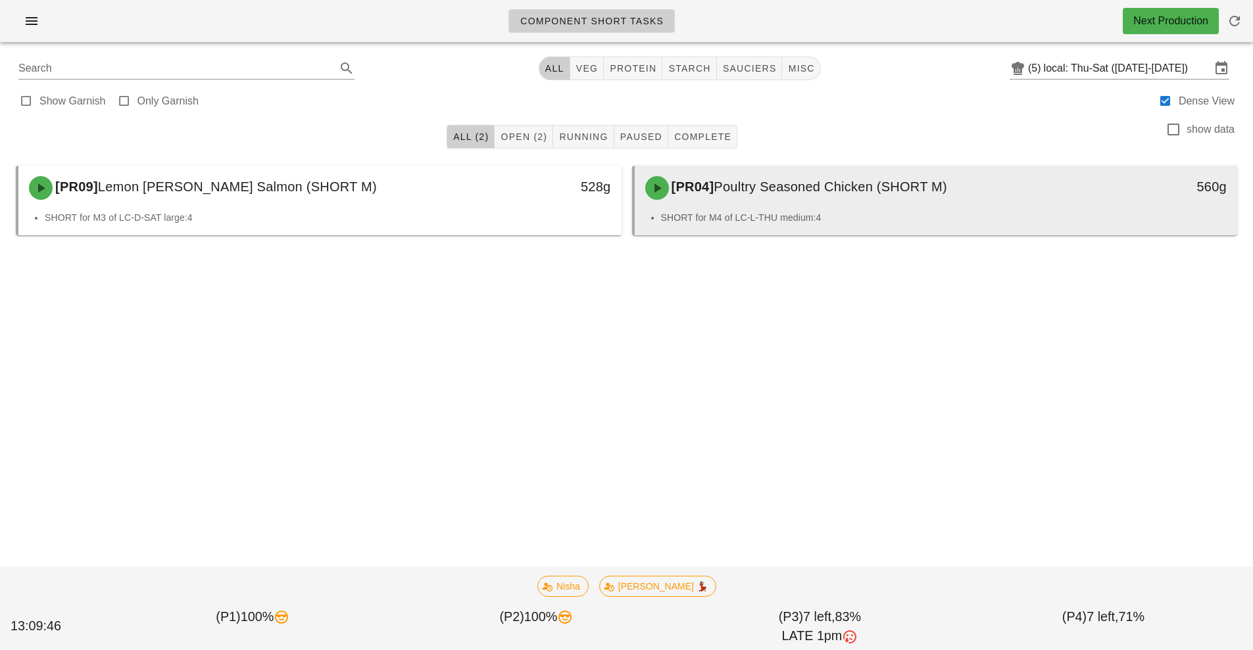
click at [909, 206] on div "[PR04] Poultry Seasoned Chicken (SHORT M)" at bounding box center [861, 187] width 448 height 39
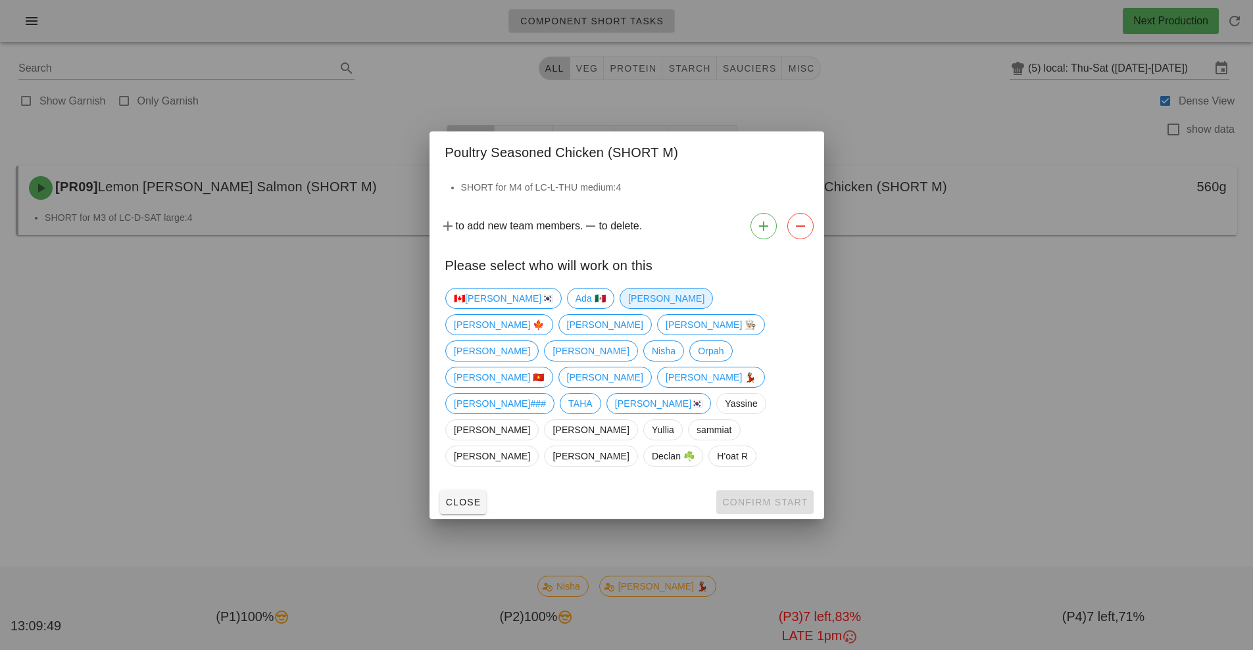
click at [627, 308] on span "[PERSON_NAME]" at bounding box center [665, 299] width 76 height 20
click at [780, 491] on button "Confirm Start" at bounding box center [764, 503] width 97 height 24
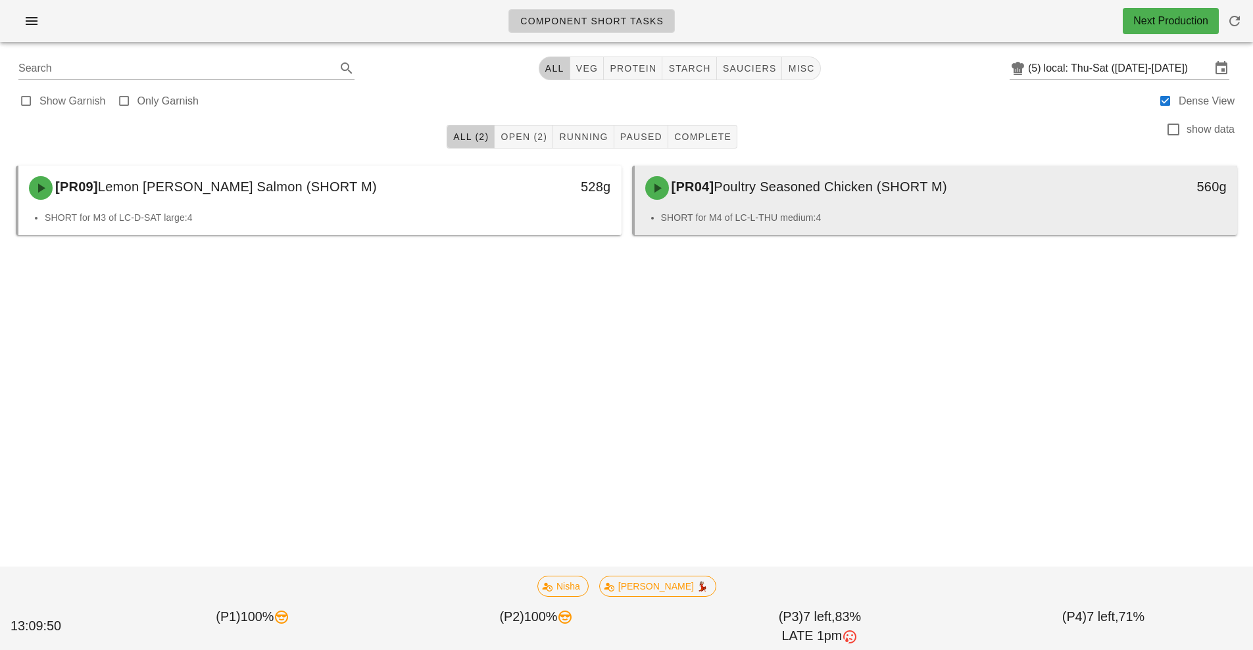
click at [913, 199] on div "[PR04] Poultry Seasoned Chicken (SHORT M)" at bounding box center [861, 187] width 448 height 39
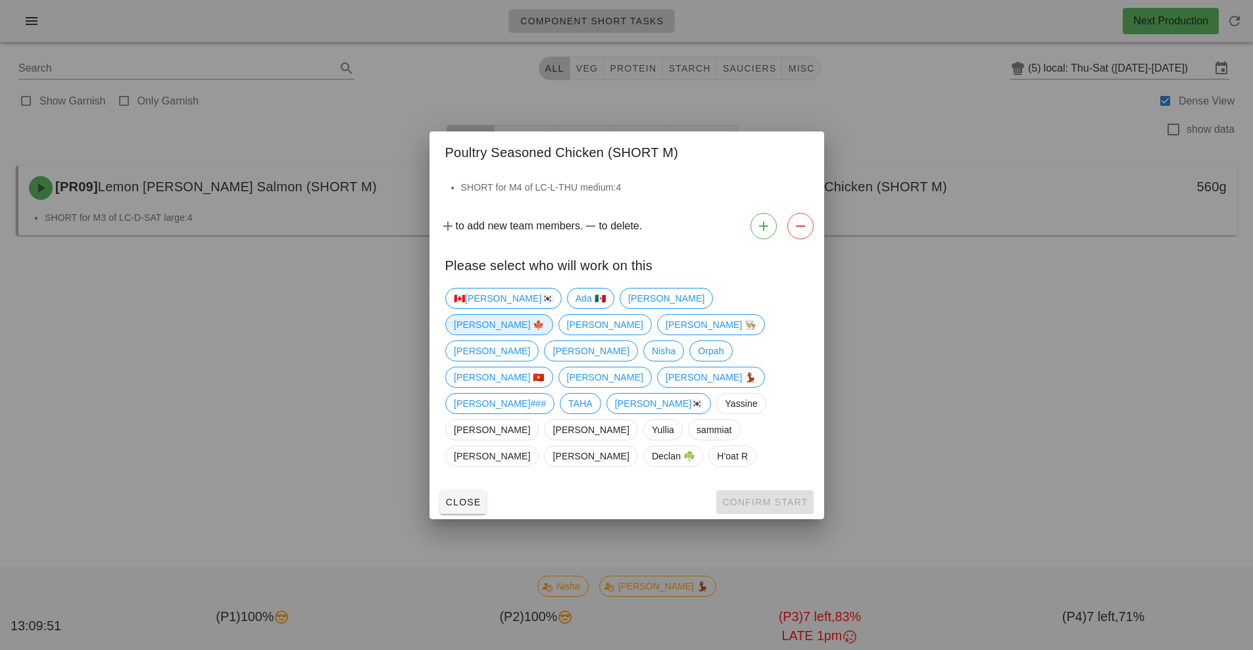
click at [544, 335] on span "[PERSON_NAME] 🍁" at bounding box center [499, 325] width 91 height 20
click at [761, 497] on span "Confirm Start" at bounding box center [764, 502] width 86 height 11
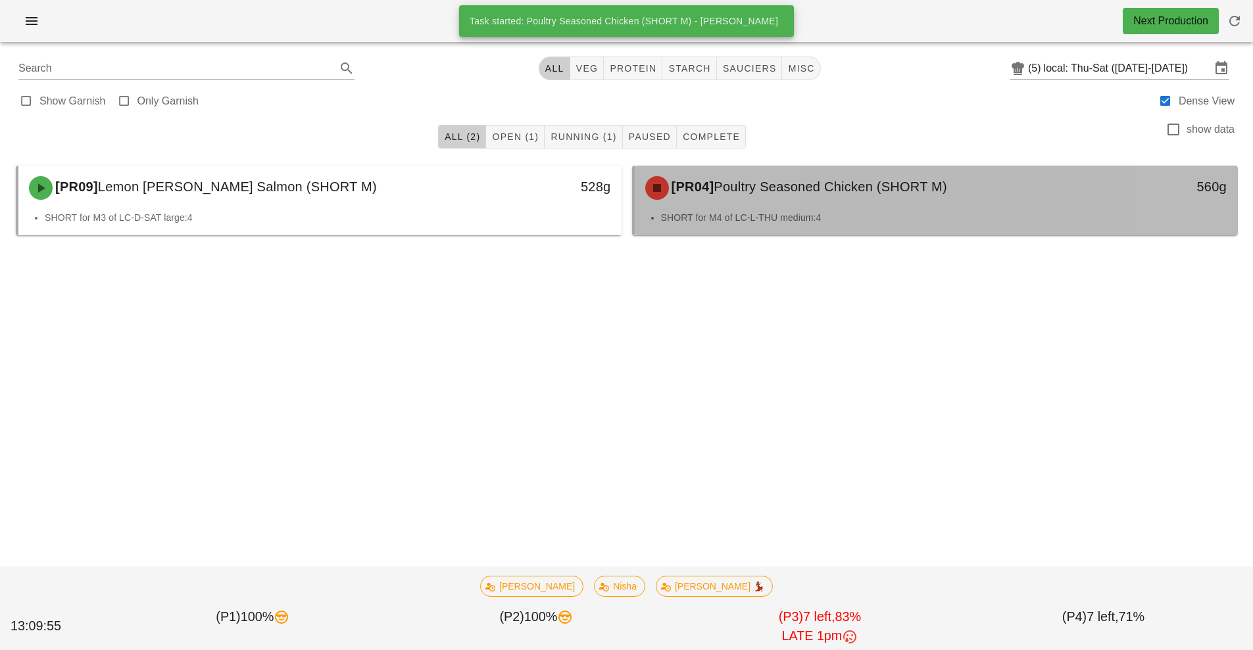
click at [834, 206] on div "[PR04] Poultry Seasoned Chicken (SHORT M)" at bounding box center [861, 187] width 448 height 39
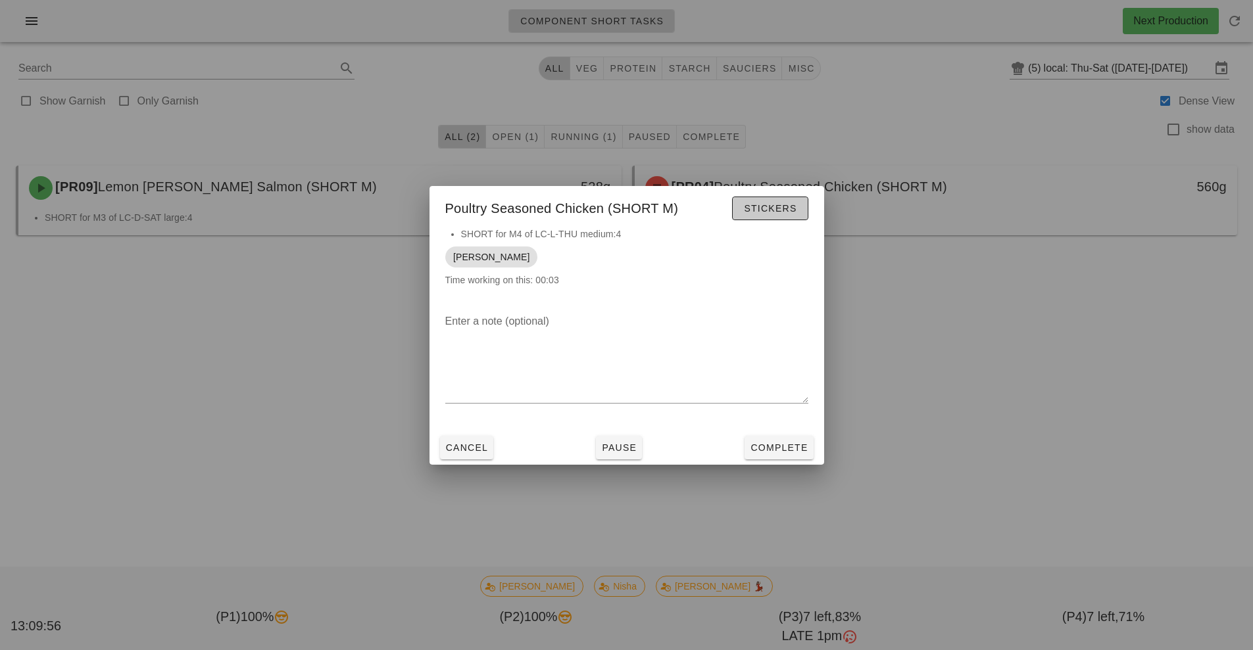
click at [781, 205] on span "Stickers" at bounding box center [769, 208] width 53 height 11
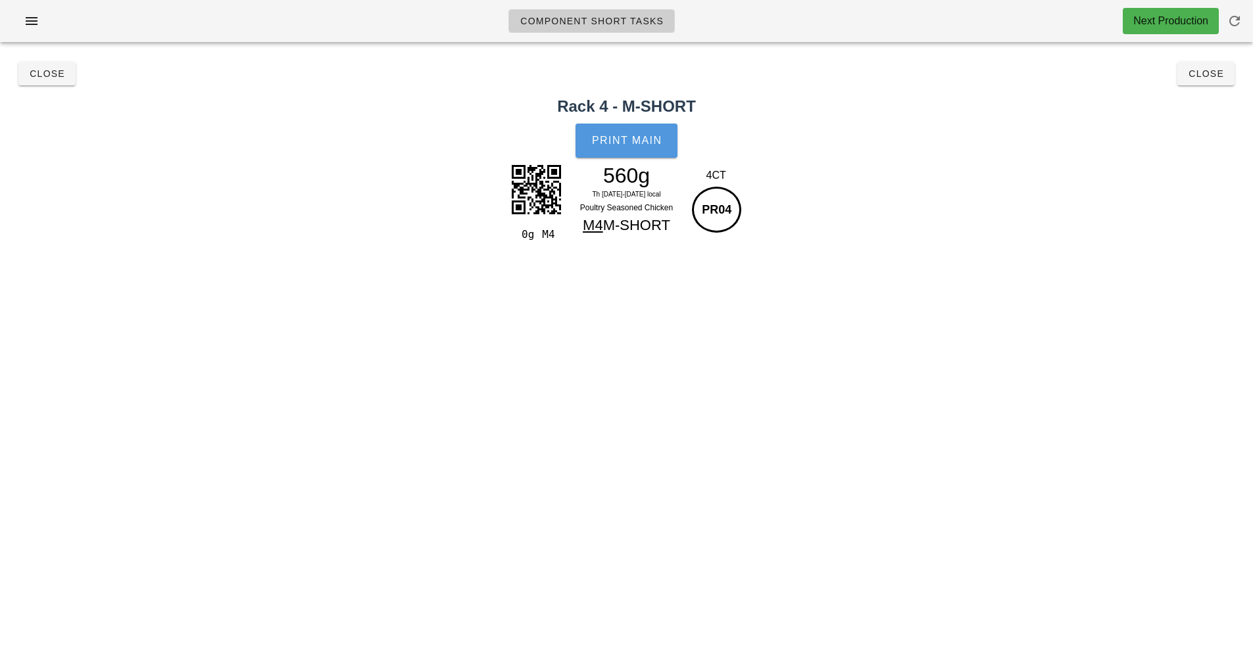
click at [613, 137] on span "Print Main" at bounding box center [626, 141] width 71 height 12
click at [59, 49] on div "Component Short Tasks Next Production" at bounding box center [626, 26] width 1253 height 53
click at [43, 77] on span "Close" at bounding box center [47, 73] width 36 height 11
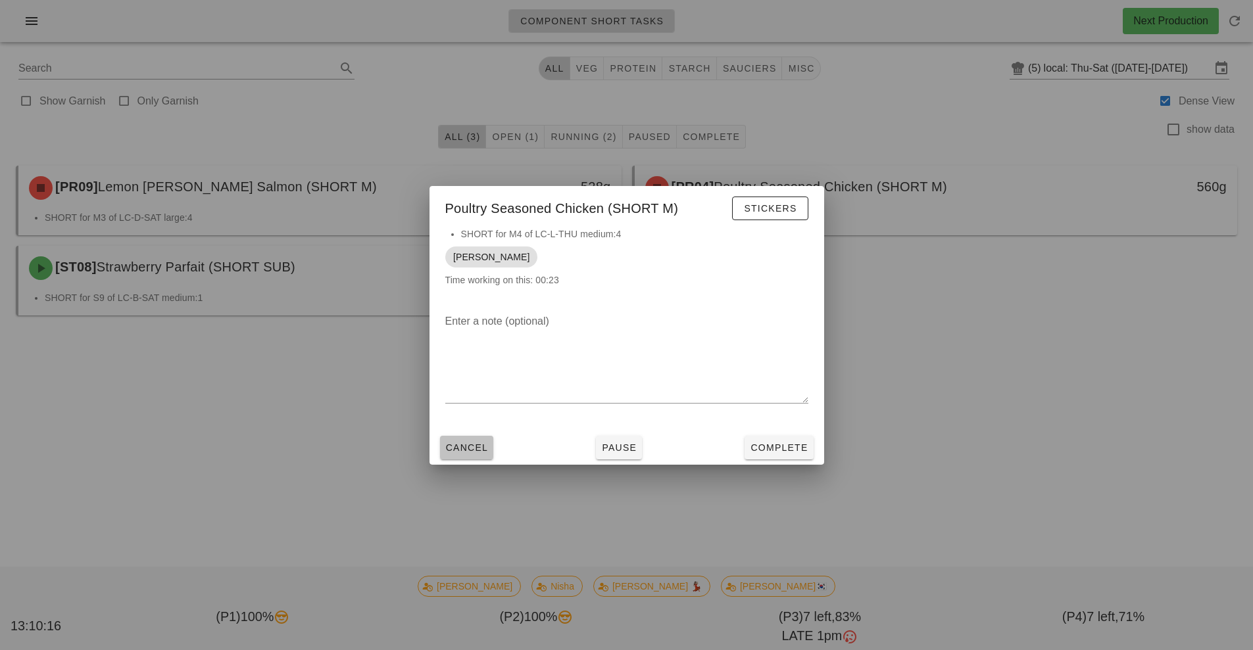
click at [476, 458] on button "Cancel" at bounding box center [467, 448] width 54 height 24
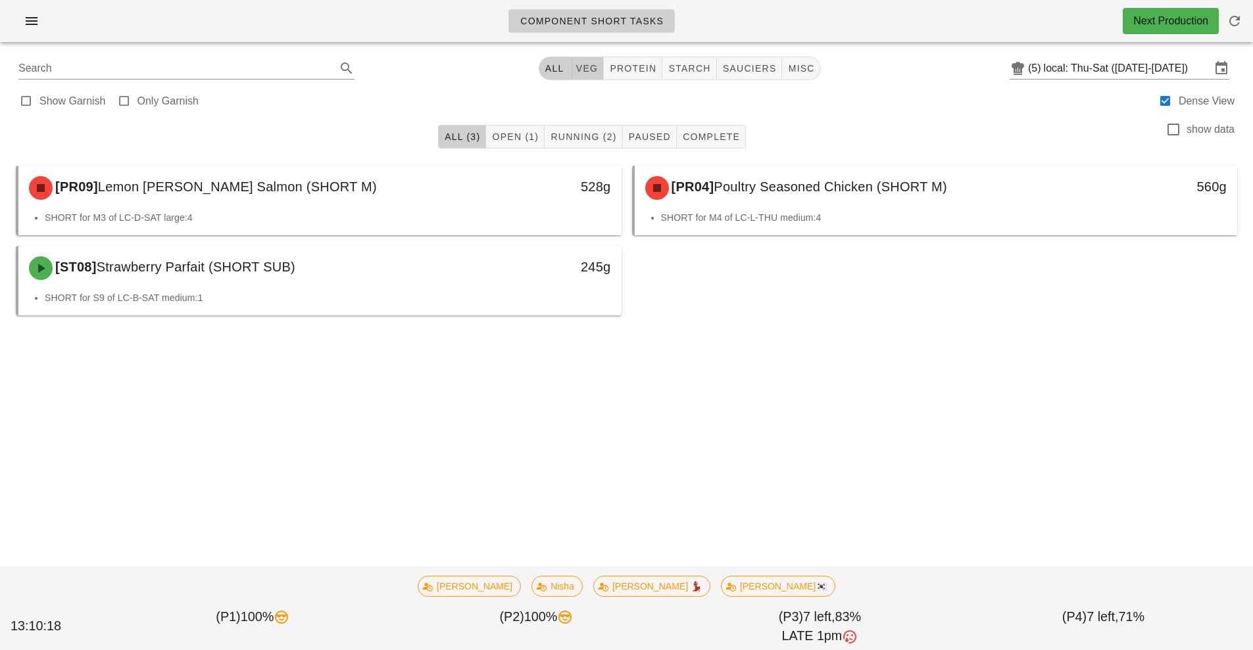
click at [592, 68] on span "veg" at bounding box center [586, 68] width 23 height 11
type input "team:veg"
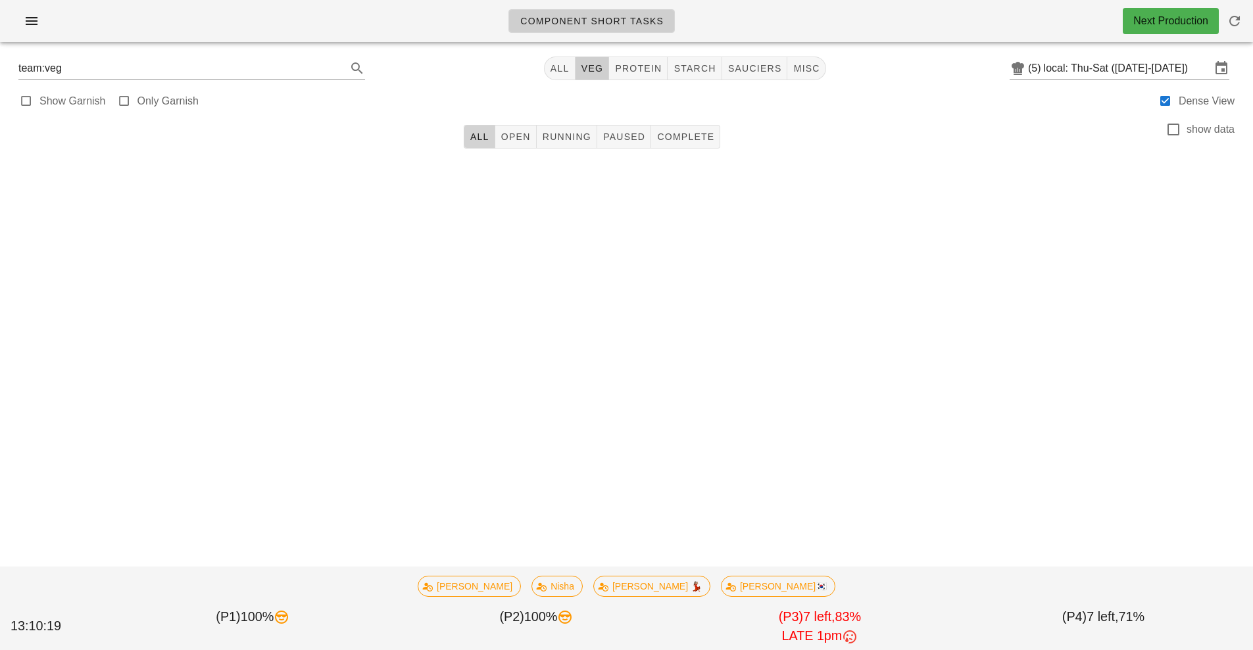
click at [474, 139] on span "All" at bounding box center [479, 137] width 20 height 11
click at [521, 134] on span "Open" at bounding box center [515, 137] width 30 height 11
click at [487, 130] on button "All" at bounding box center [480, 137] width 32 height 24
